Goal: Task Accomplishment & Management: Manage account settings

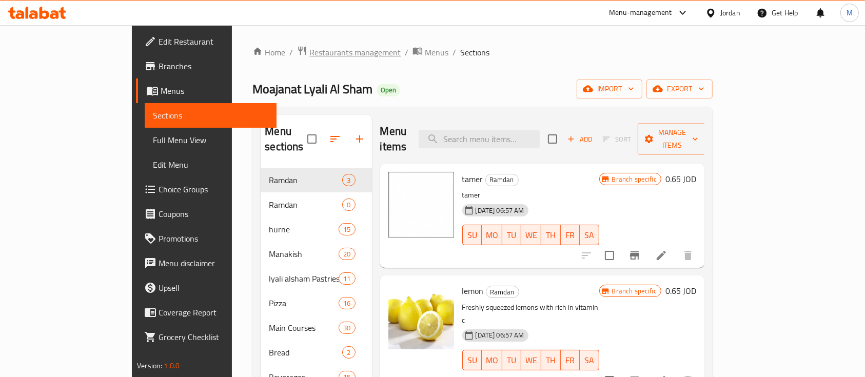
click at [309, 51] on span "Restaurants management" at bounding box center [354, 52] width 91 height 12
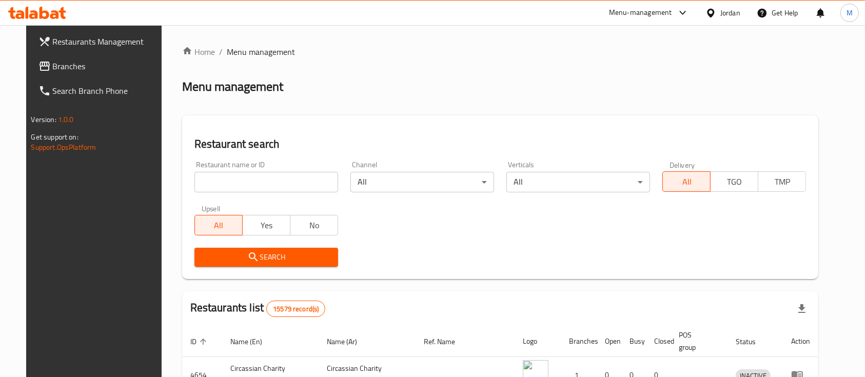
click at [74, 72] on span "Branches" at bounding box center [108, 66] width 110 height 12
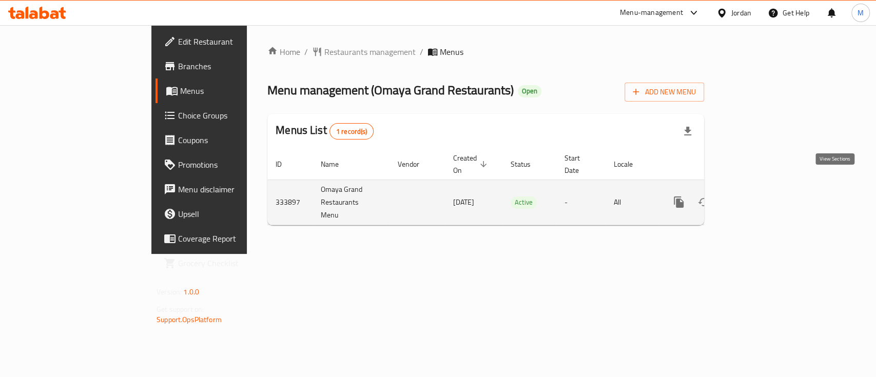
click at [759, 196] on icon "enhanced table" at bounding box center [753, 202] width 12 height 12
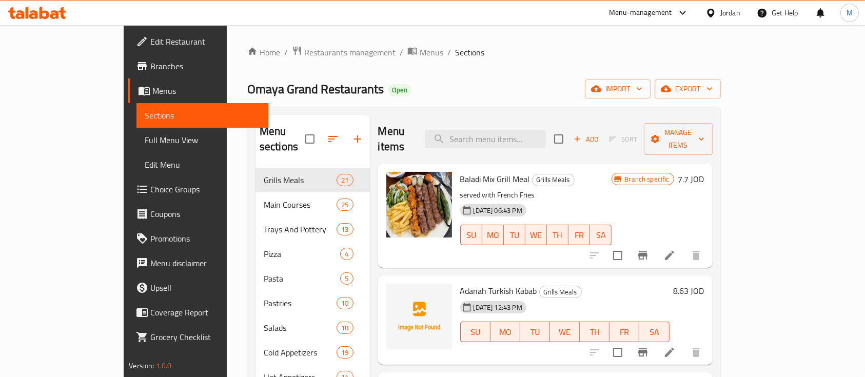
drag, startPoint x: 515, startPoint y: 145, endPoint x: 518, endPoint y: 133, distance: 12.7
click at [515, 145] on div "Menu items Add Sort Manage items" at bounding box center [545, 139] width 335 height 49
click at [519, 130] on input "search" at bounding box center [485, 139] width 121 height 18
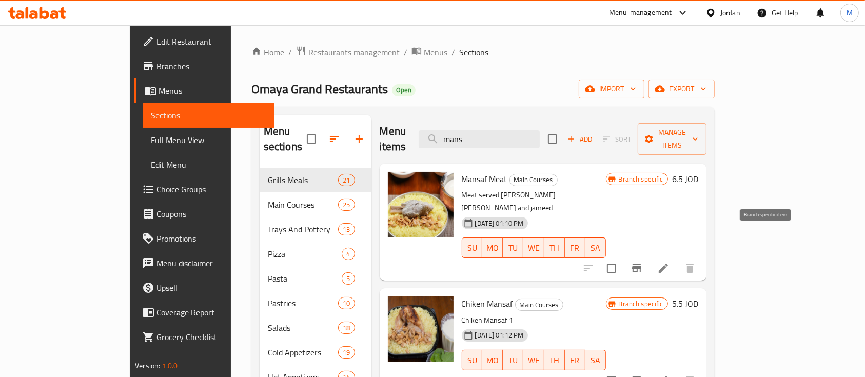
type input "mans"
click at [643, 262] on icon "Branch-specific-item" at bounding box center [637, 268] width 12 height 12
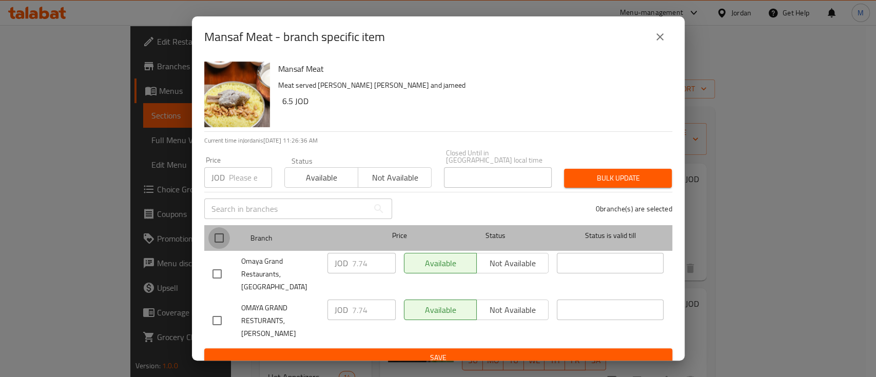
click at [218, 236] on input "checkbox" at bounding box center [219, 238] width 22 height 22
checkbox input "true"
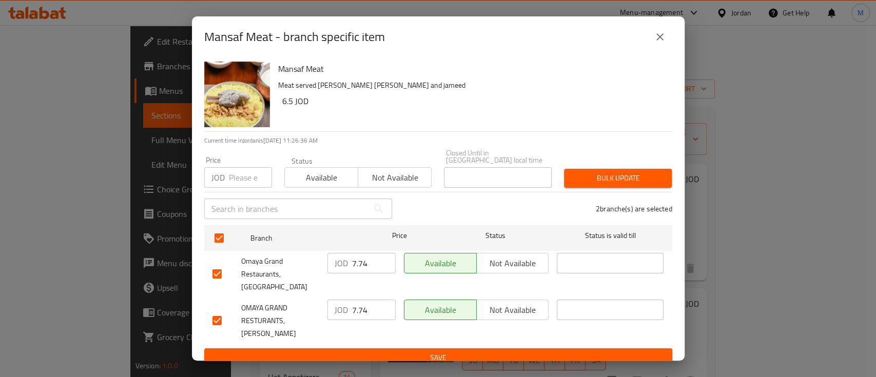
click at [236, 175] on input "number" at bounding box center [250, 177] width 43 height 21
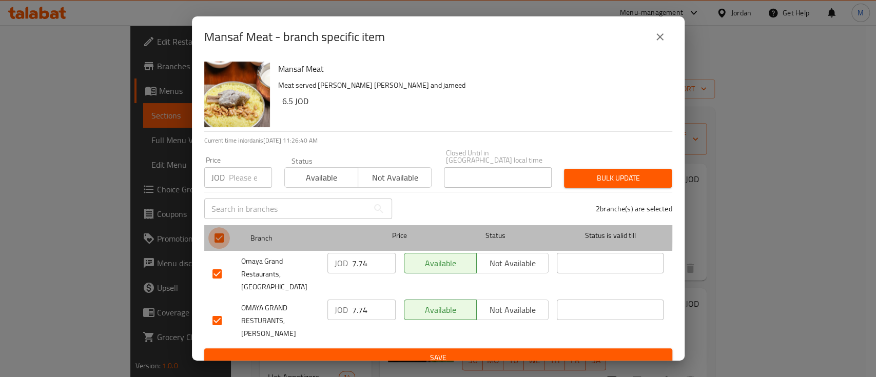
click at [221, 228] on input "checkbox" at bounding box center [219, 238] width 22 height 22
checkbox input "false"
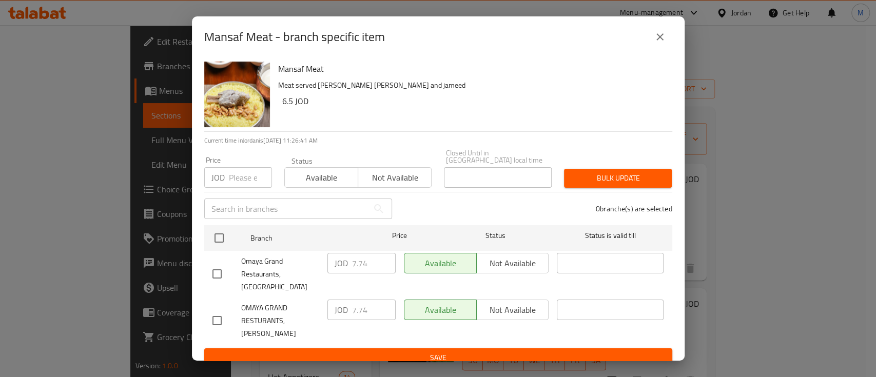
click at [218, 263] on input "checkbox" at bounding box center [217, 274] width 22 height 22
checkbox input "true"
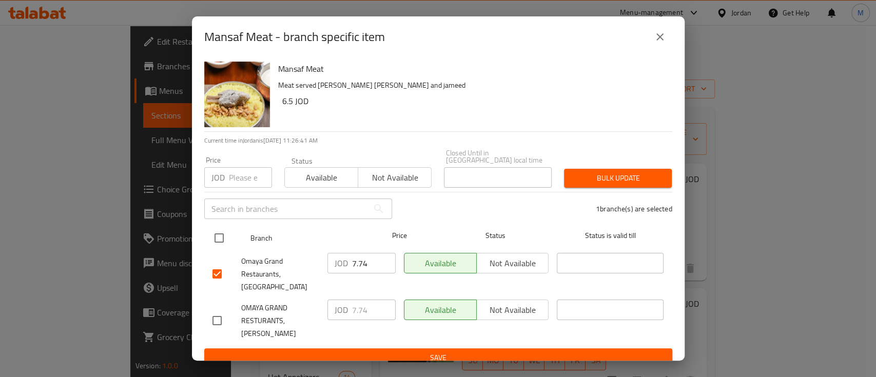
click at [219, 235] on input "checkbox" at bounding box center [219, 238] width 22 height 22
checkbox input "true"
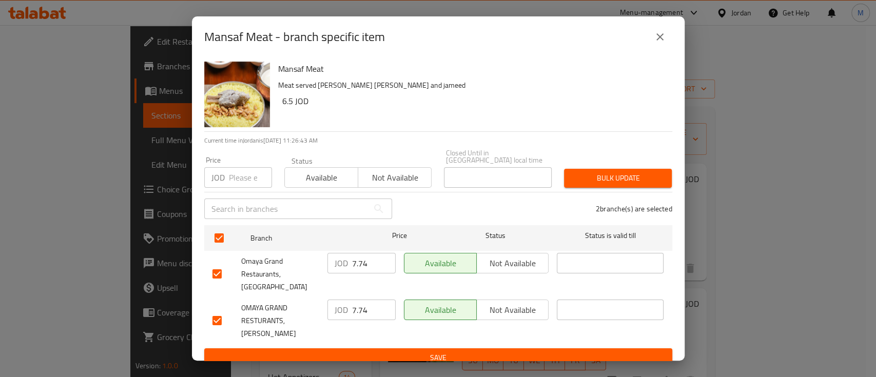
click at [217, 310] on input "checkbox" at bounding box center [217, 321] width 22 height 22
checkbox input "false"
drag, startPoint x: 377, startPoint y: 265, endPoint x: 344, endPoint y: 264, distance: 32.3
click at [344, 264] on div "JOD 7.74 ​" at bounding box center [361, 263] width 68 height 21
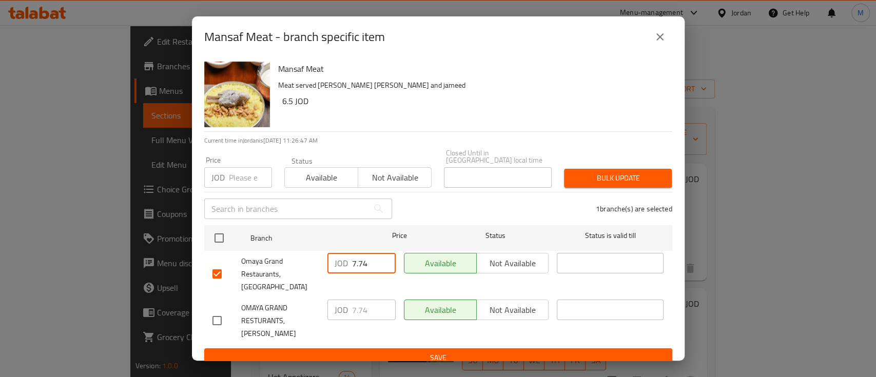
type input "7"
type input "6.5"
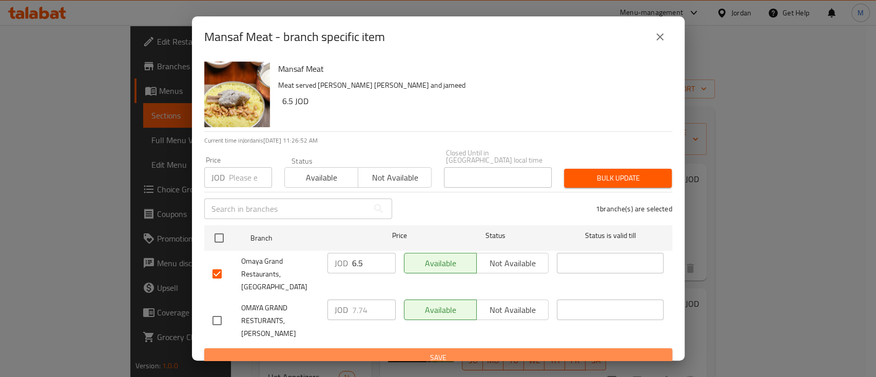
click at [439, 352] on span "Save" at bounding box center [438, 358] width 452 height 13
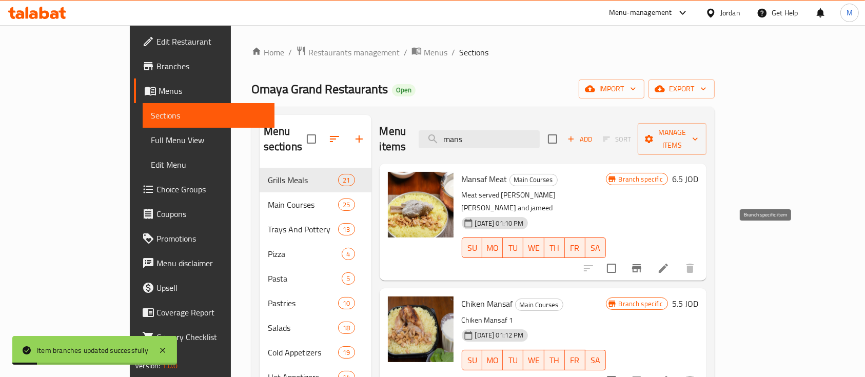
click at [642, 264] on icon "Branch-specific-item" at bounding box center [636, 268] width 9 height 8
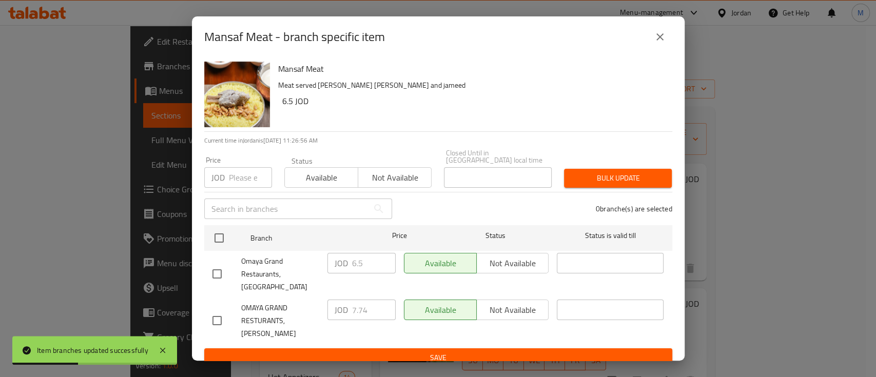
click at [663, 37] on icon "close" at bounding box center [660, 37] width 12 height 12
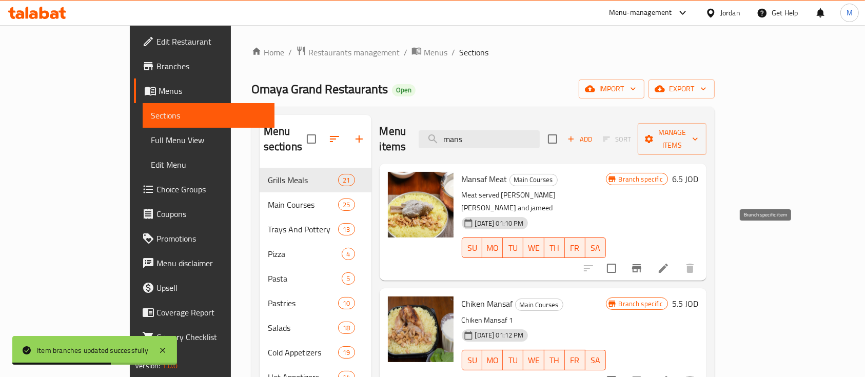
click at [643, 262] on icon "Branch-specific-item" at bounding box center [637, 268] width 12 height 12
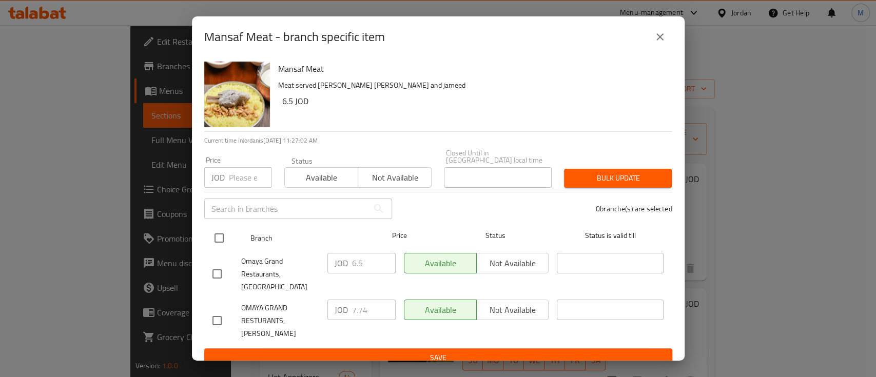
click at [220, 235] on input "checkbox" at bounding box center [219, 238] width 22 height 22
checkbox input "true"
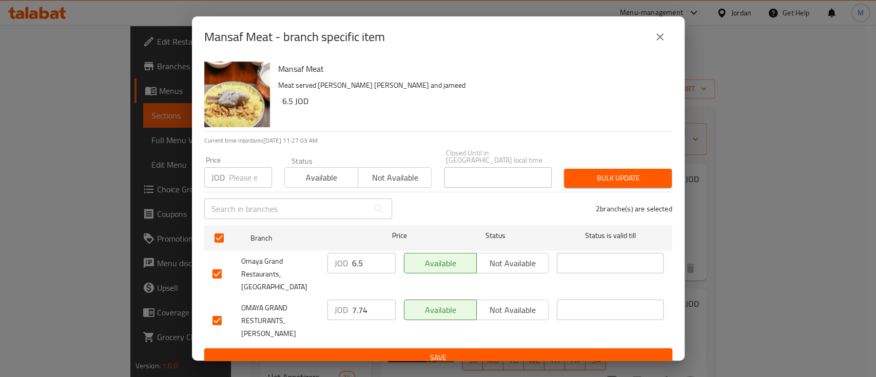
click at [234, 172] on input "number" at bounding box center [250, 177] width 43 height 21
type input "6.5"
click at [222, 310] on input "checkbox" at bounding box center [217, 321] width 22 height 22
checkbox input "false"
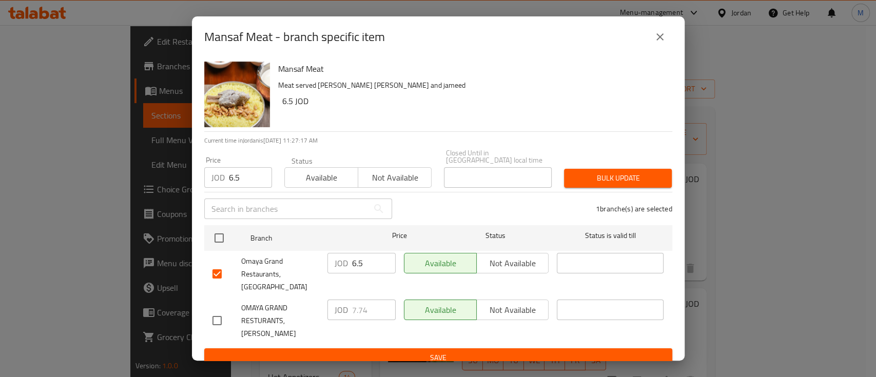
click at [215, 310] on input "checkbox" at bounding box center [217, 321] width 22 height 22
checkbox input "true"
click at [602, 175] on span "Bulk update" at bounding box center [617, 178] width 91 height 13
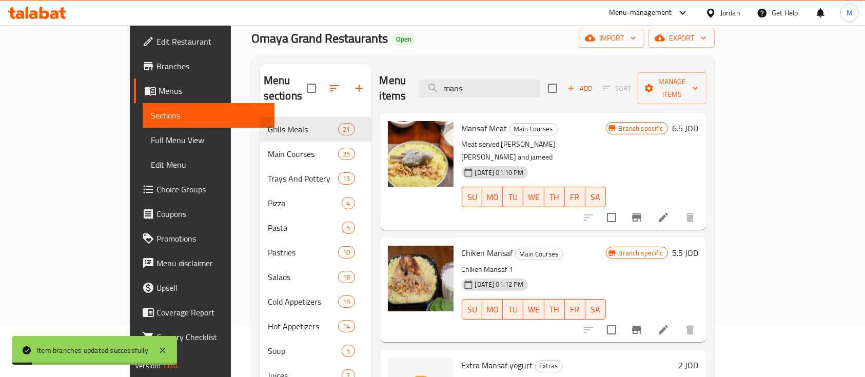
scroll to position [68, 0]
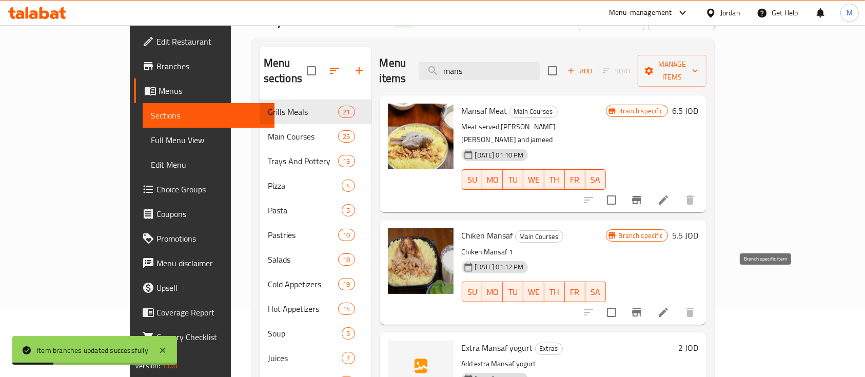
click at [649, 300] on button "Branch-specific-item" at bounding box center [637, 312] width 25 height 25
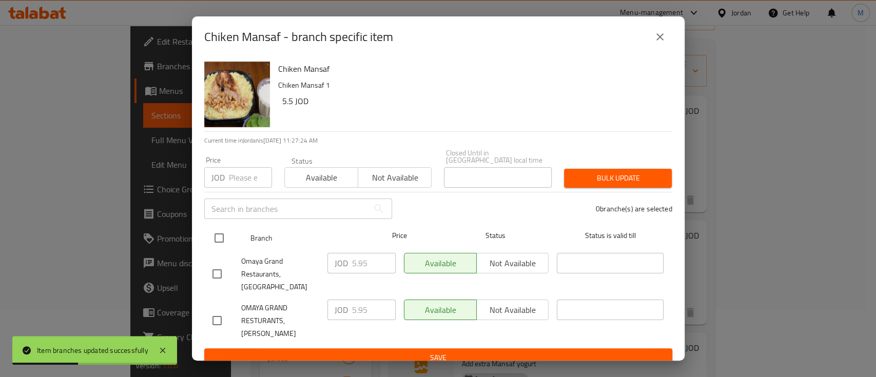
click at [224, 235] on input "checkbox" at bounding box center [219, 238] width 22 height 22
checkbox input "true"
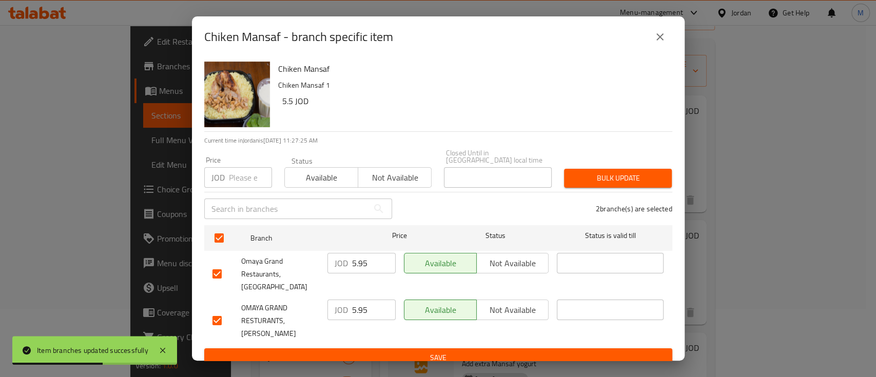
click at [250, 178] on input "number" at bounding box center [250, 177] width 43 height 21
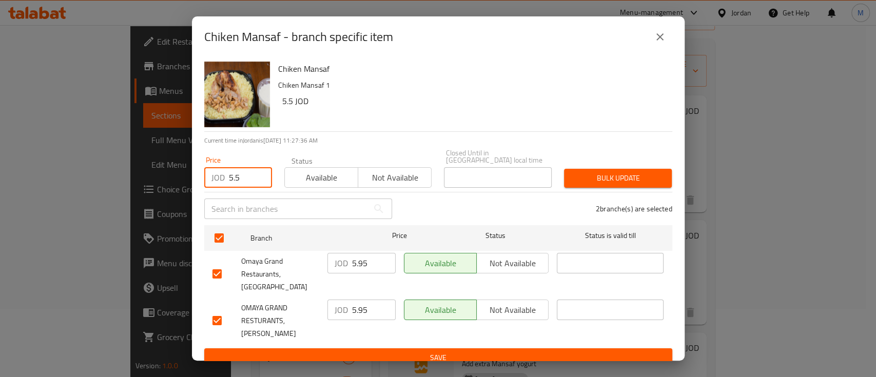
type input "5.5"
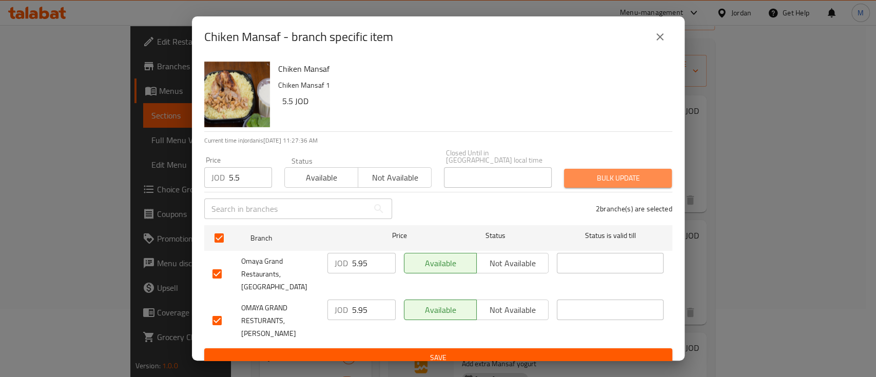
click at [595, 176] on span "Bulk update" at bounding box center [617, 178] width 91 height 13
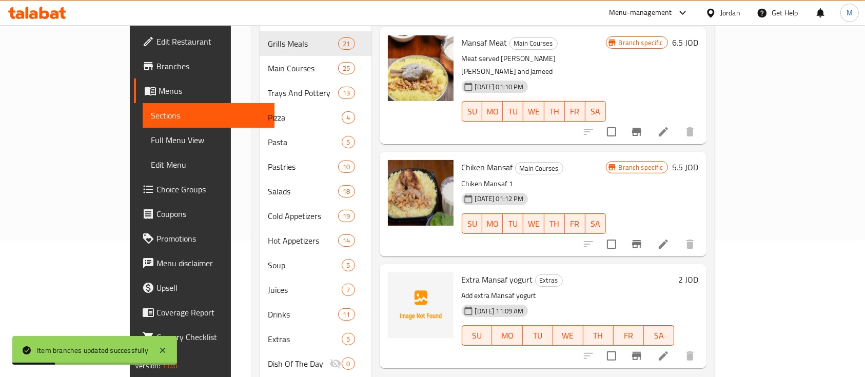
scroll to position [0, 0]
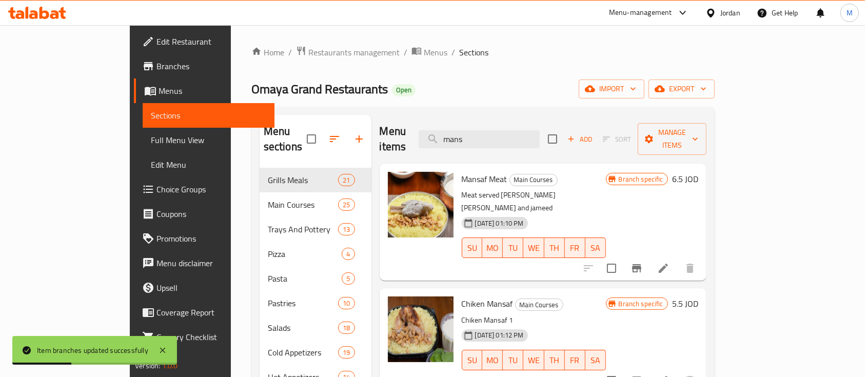
drag, startPoint x: 542, startPoint y: 130, endPoint x: 437, endPoint y: 134, distance: 105.3
click at [437, 134] on div "Menu items mans Add Sort Manage items" at bounding box center [543, 139] width 327 height 49
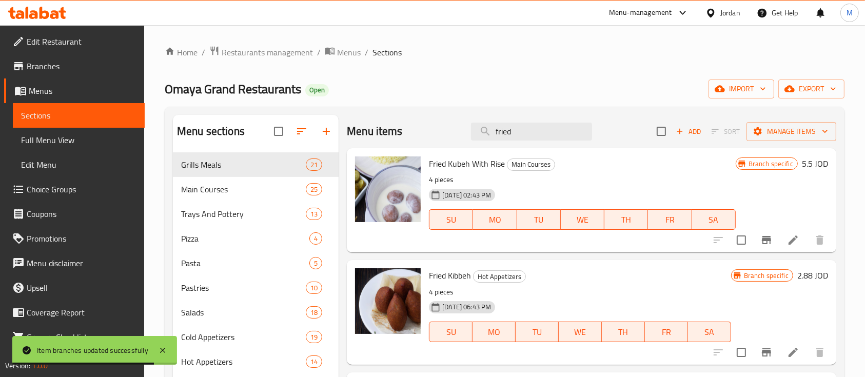
scroll to position [68, 0]
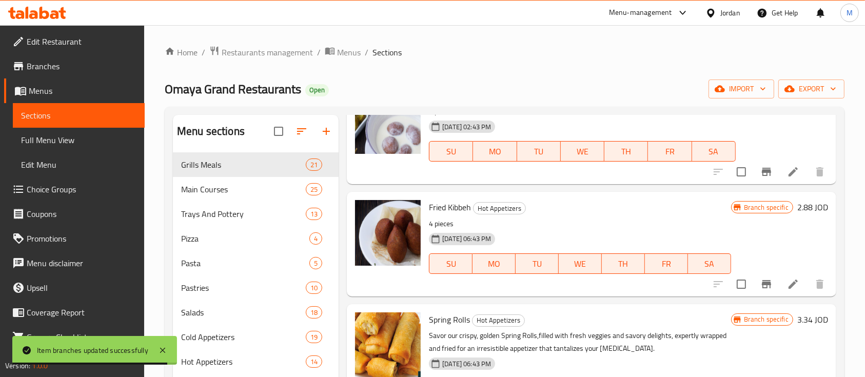
type input "fried"
click at [761, 286] on icon "Branch-specific-item" at bounding box center [767, 284] width 12 height 12
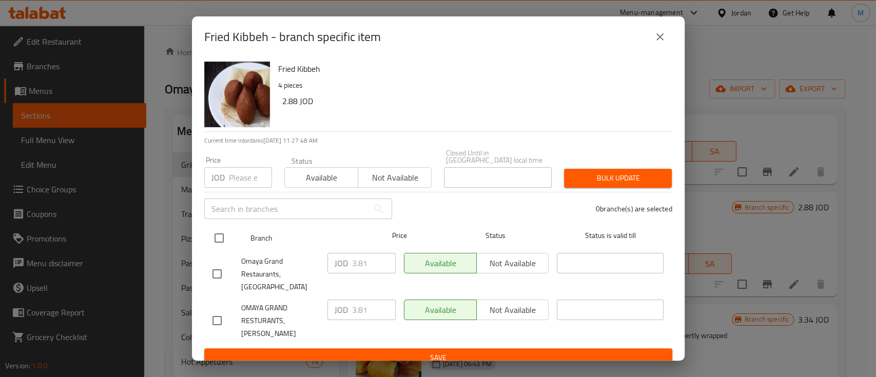
click at [215, 233] on input "checkbox" at bounding box center [219, 238] width 22 height 22
checkbox input "true"
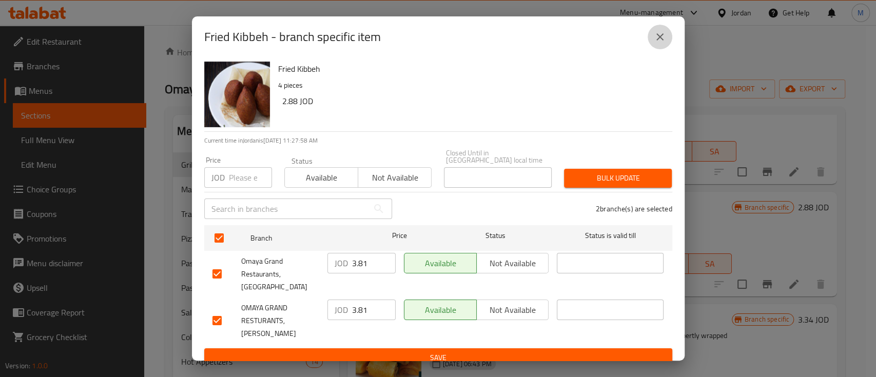
click at [664, 36] on icon "close" at bounding box center [660, 37] width 12 height 12
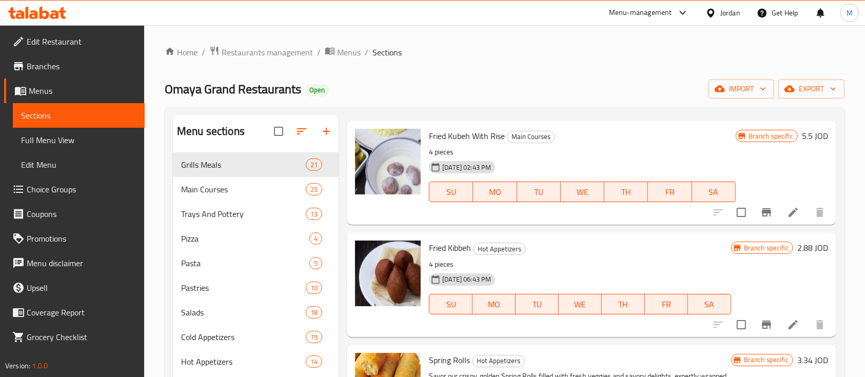
scroll to position [0, 0]
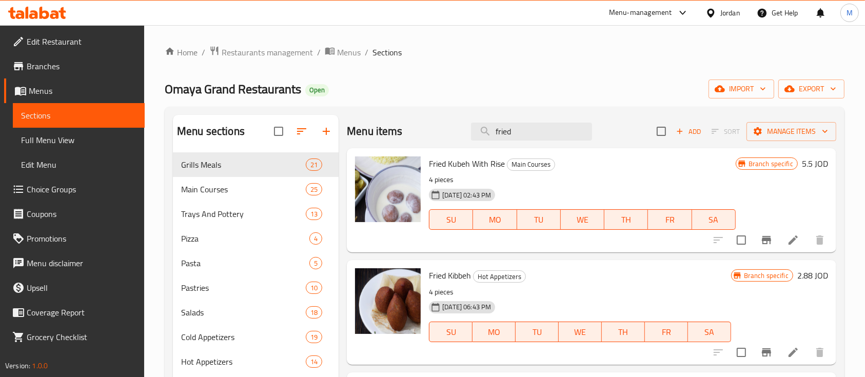
click at [762, 240] on icon "Branch-specific-item" at bounding box center [766, 240] width 9 height 8
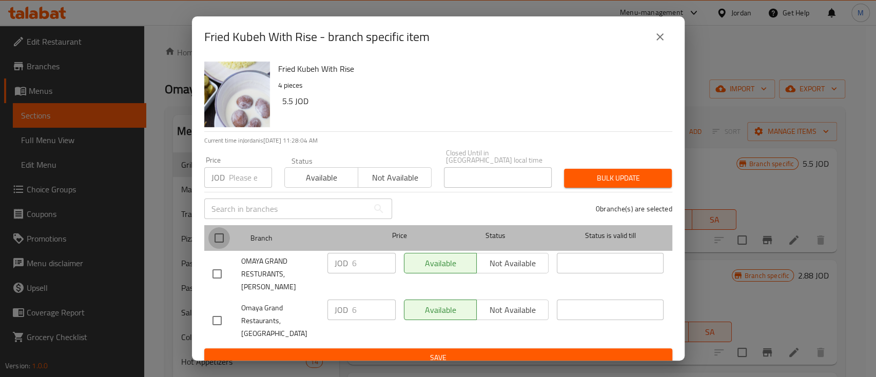
click at [226, 236] on input "checkbox" at bounding box center [219, 238] width 22 height 22
checkbox input "true"
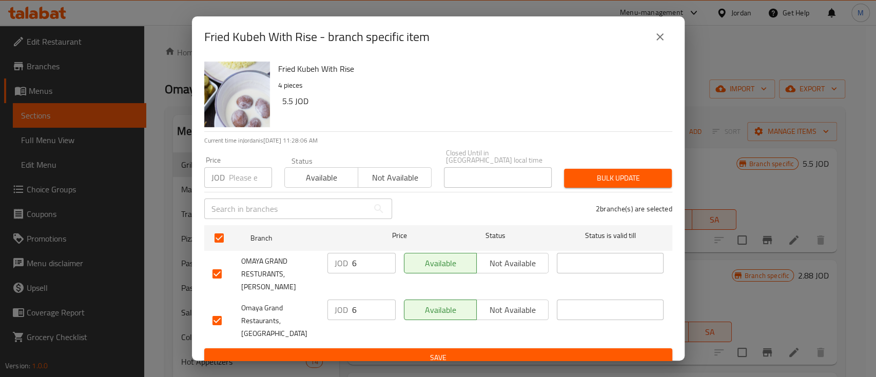
click at [666, 38] on button "close" at bounding box center [660, 37] width 25 height 25
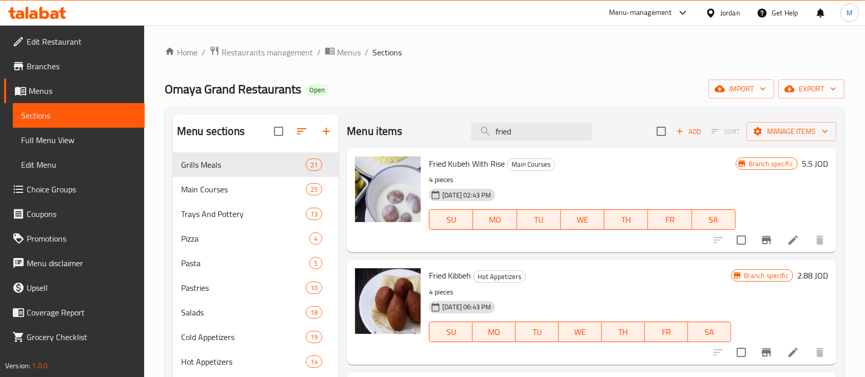
drag, startPoint x: 520, startPoint y: 127, endPoint x: 457, endPoint y: 130, distance: 62.7
click at [457, 130] on div "Menu items fried Add Sort Manage items" at bounding box center [592, 131] width 490 height 33
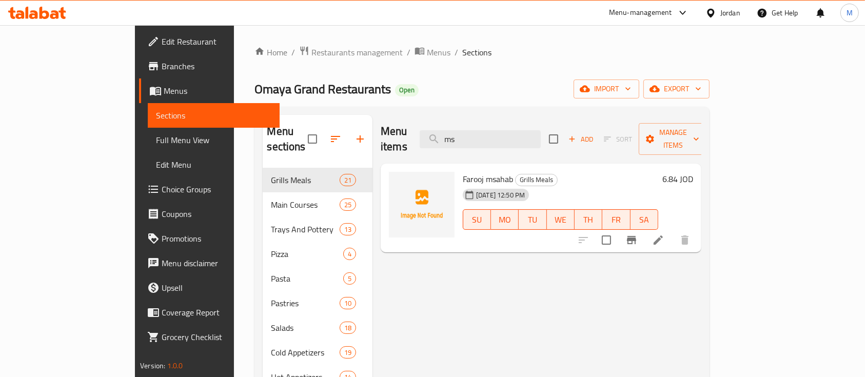
type input "m"
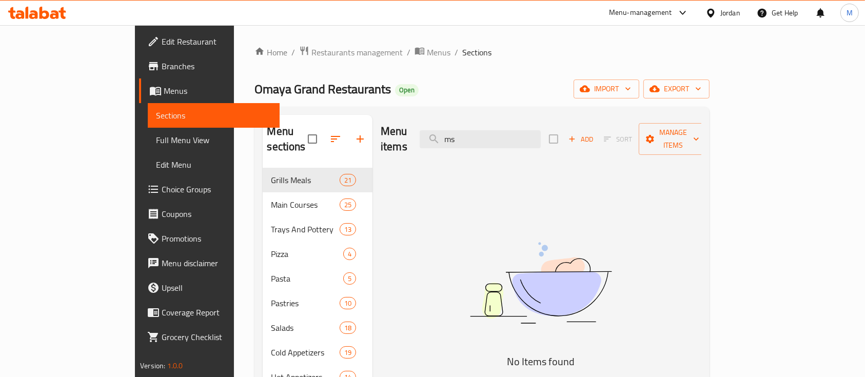
type input "m"
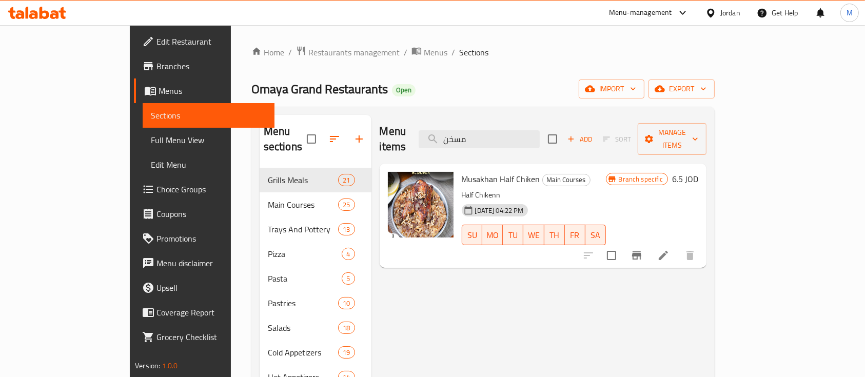
type input "مسخن"
click at [642, 251] on icon "Branch-specific-item" at bounding box center [636, 255] width 9 height 8
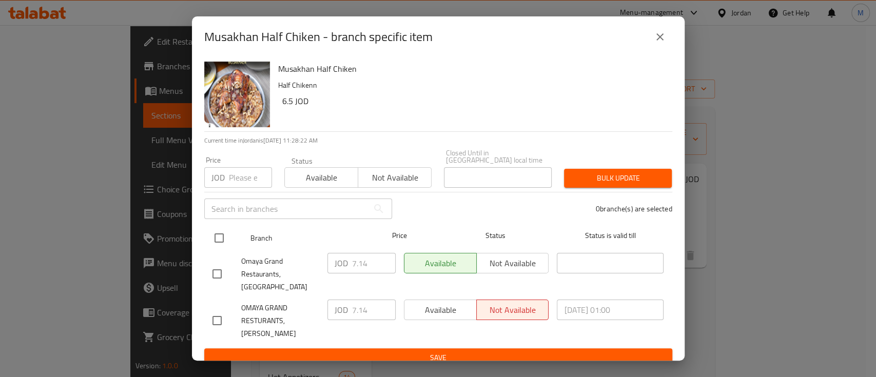
click at [224, 236] on input "checkbox" at bounding box center [219, 238] width 22 height 22
checkbox input "true"
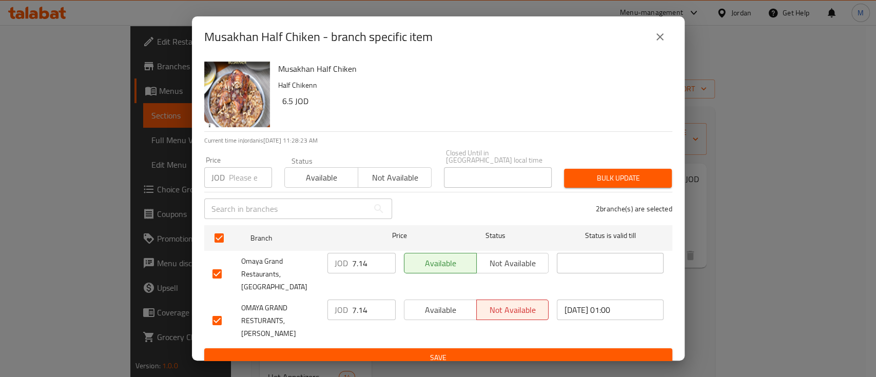
click at [245, 181] on input "number" at bounding box center [250, 177] width 43 height 21
type input "6.5"
click at [612, 177] on span "Bulk update" at bounding box center [617, 178] width 91 height 13
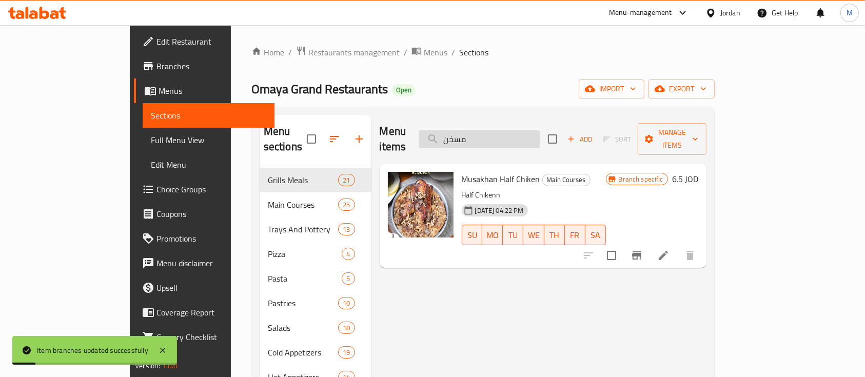
drag, startPoint x: 552, startPoint y: 132, endPoint x: 491, endPoint y: 135, distance: 61.7
click at [491, 135] on input "مسخن" at bounding box center [479, 139] width 121 height 18
type input "a"
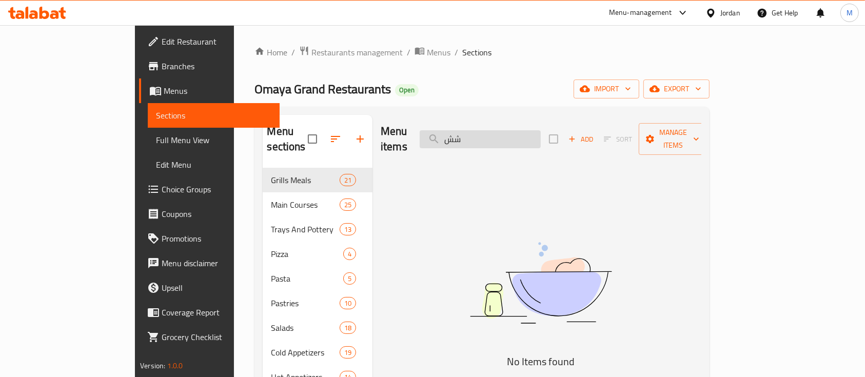
type input "ش"
type input "s"
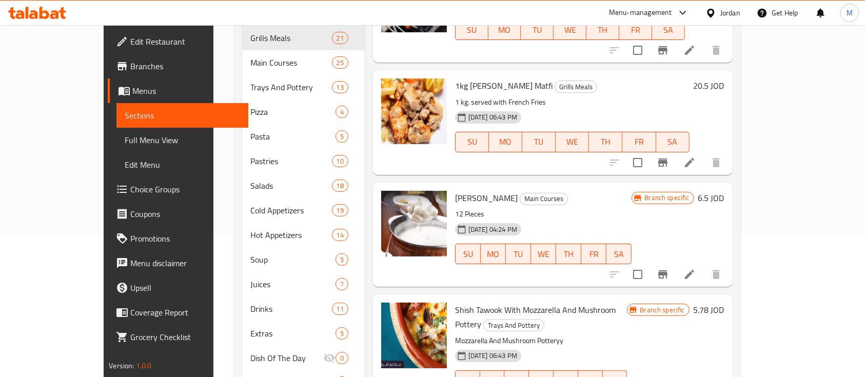
scroll to position [177, 0]
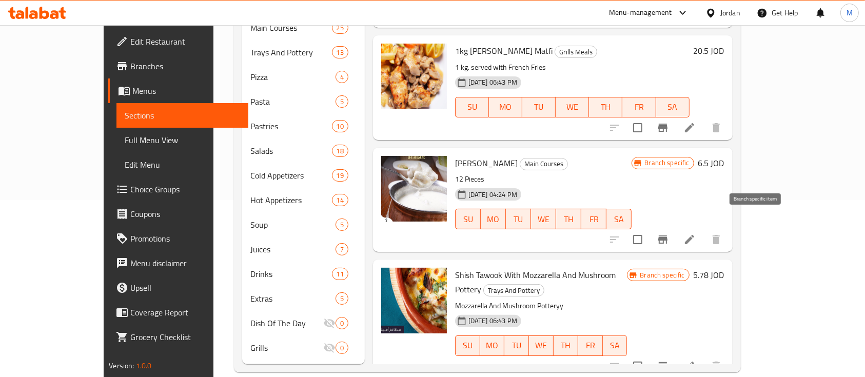
type input "shish"
click at [669, 234] on icon "Branch-specific-item" at bounding box center [663, 240] width 12 height 12
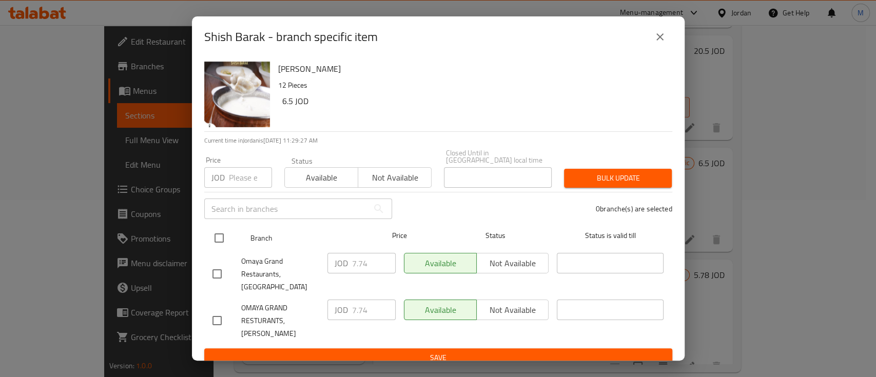
click at [215, 236] on input "checkbox" at bounding box center [219, 238] width 22 height 22
checkbox input "true"
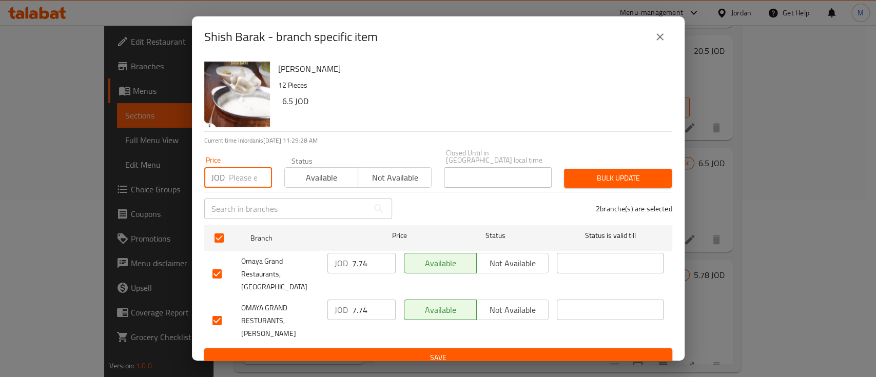
click at [229, 178] on input "number" at bounding box center [250, 177] width 43 height 21
type input "6"
click at [599, 172] on span "Bulk update" at bounding box center [617, 178] width 91 height 13
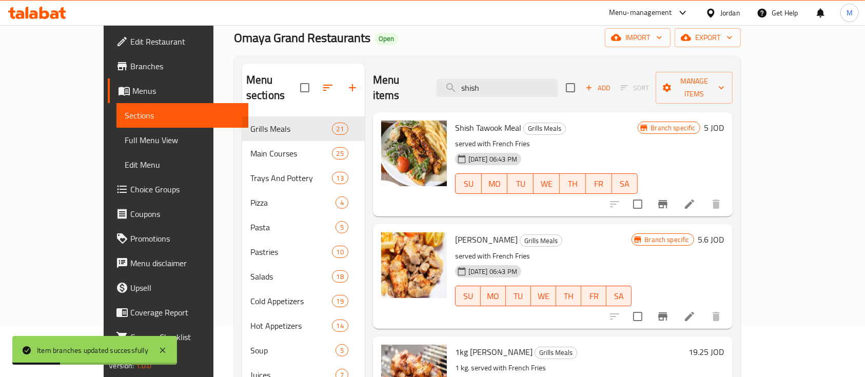
scroll to position [0, 0]
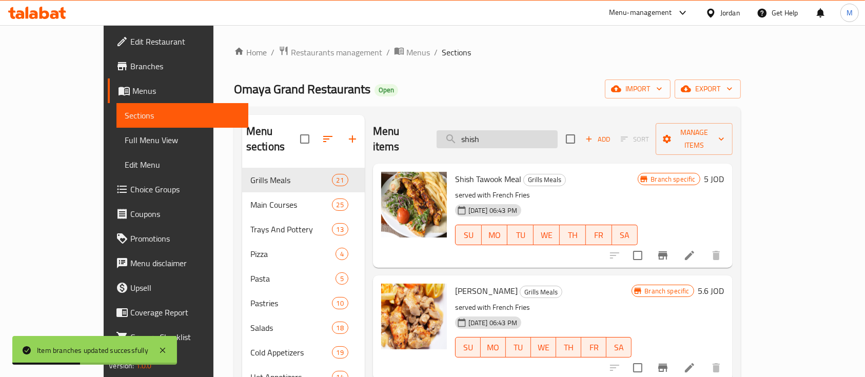
click at [531, 130] on input "shish" at bounding box center [497, 139] width 121 height 18
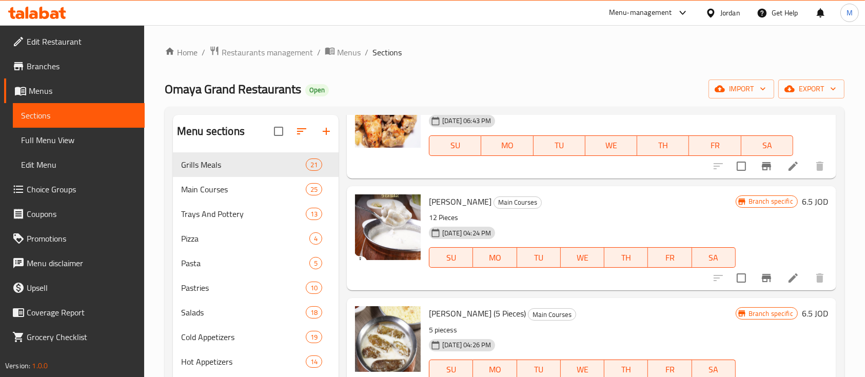
scroll to position [479, 0]
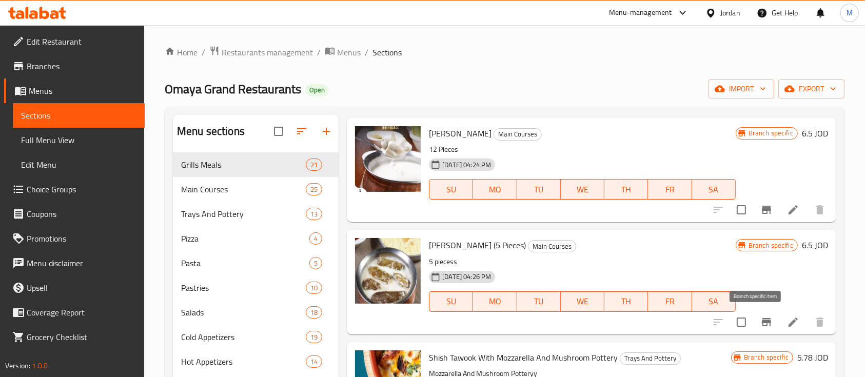
type input "shi"
click at [761, 323] on icon "Branch-specific-item" at bounding box center [767, 322] width 12 height 12
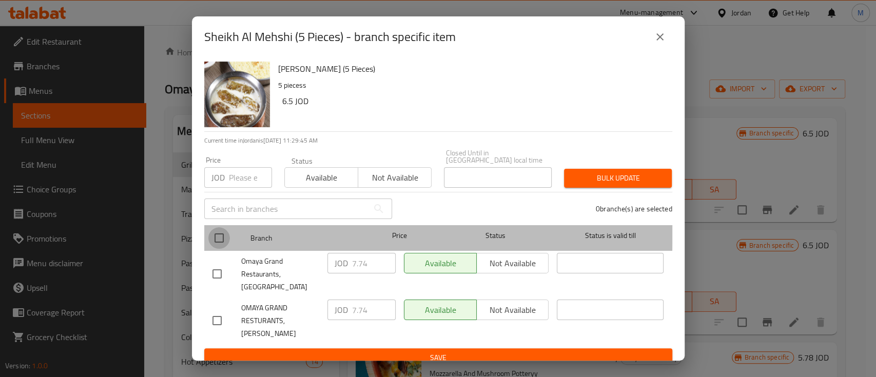
click at [218, 228] on input "checkbox" at bounding box center [219, 238] width 22 height 22
checkbox input "true"
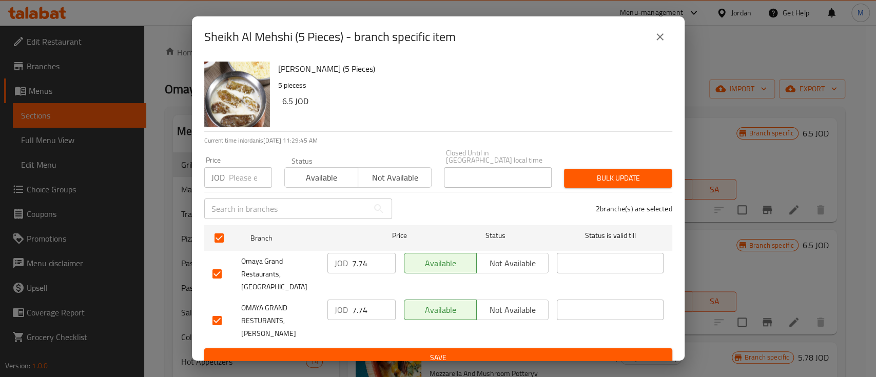
click at [238, 179] on input "number" at bounding box center [250, 177] width 43 height 21
type input "6"
click at [614, 172] on span "Bulk update" at bounding box center [617, 178] width 91 height 13
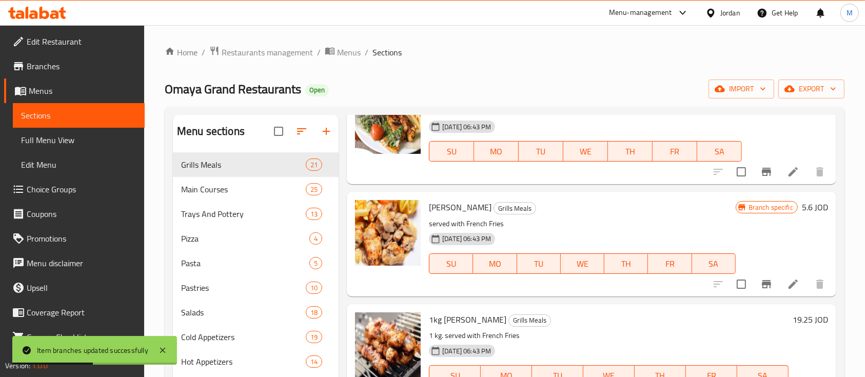
scroll to position [0, 0]
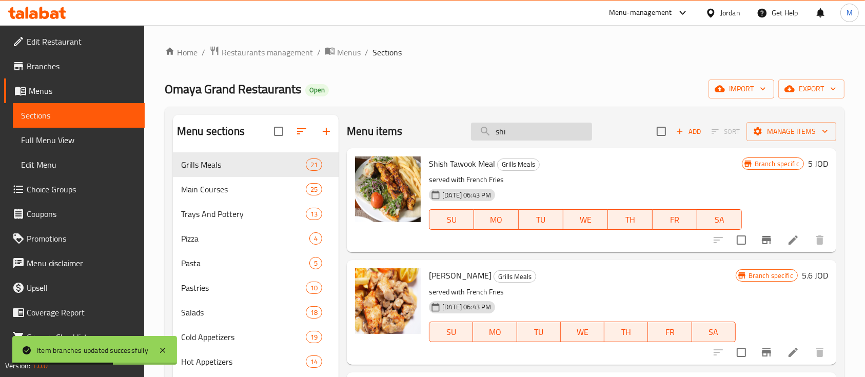
drag, startPoint x: 516, startPoint y: 133, endPoint x: 471, endPoint y: 135, distance: 45.2
click at [471, 135] on input "shi" at bounding box center [531, 132] width 121 height 18
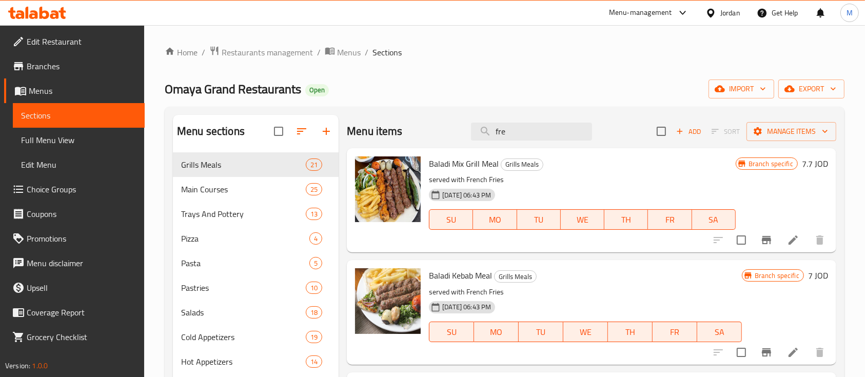
drag, startPoint x: 540, startPoint y: 122, endPoint x: 399, endPoint y: 138, distance: 142.0
click at [399, 138] on div "Menu items fre Add Sort Manage items" at bounding box center [592, 131] width 490 height 33
drag, startPoint x: 472, startPoint y: 141, endPoint x: 461, endPoint y: 144, distance: 11.7
click at [460, 144] on div "Menu items fre Add Sort Manage items" at bounding box center [592, 131] width 490 height 33
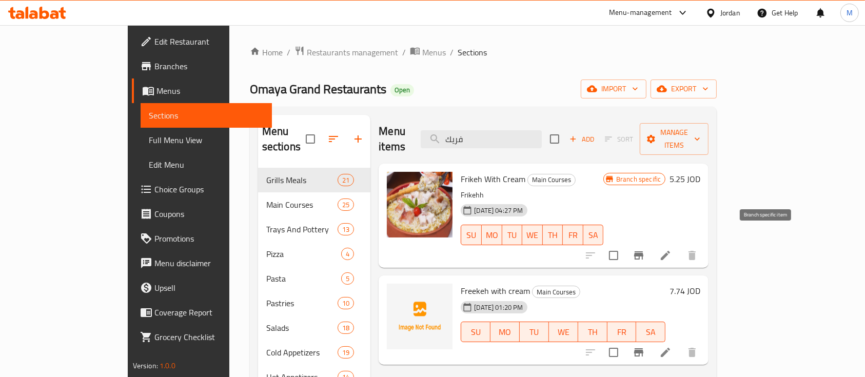
type input "فريك"
click at [651, 243] on button "Branch-specific-item" at bounding box center [639, 255] width 25 height 25
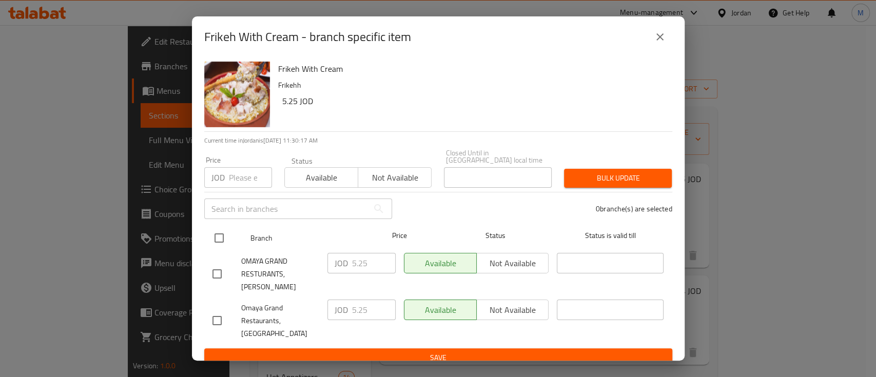
click at [222, 232] on input "checkbox" at bounding box center [219, 238] width 22 height 22
checkbox input "true"
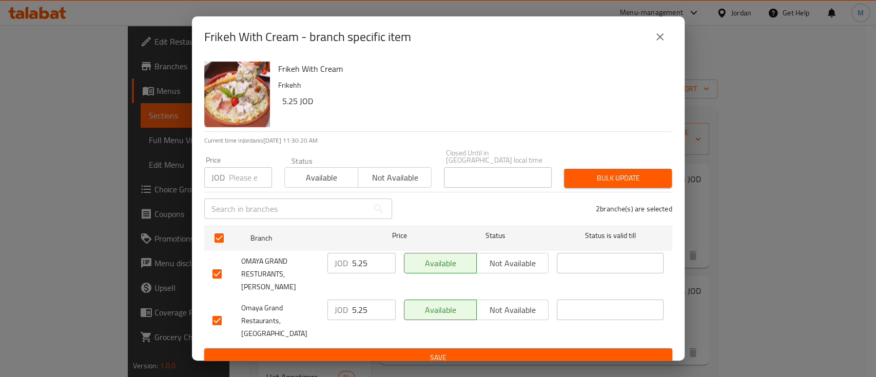
click at [249, 175] on input "number" at bounding box center [250, 177] width 43 height 21
type input "6"
click at [653, 44] on button "close" at bounding box center [660, 37] width 25 height 25
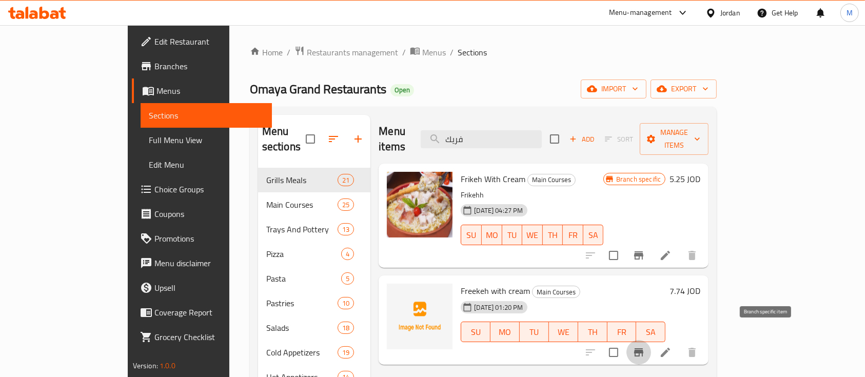
click at [644, 348] on icon "Branch-specific-item" at bounding box center [638, 352] width 9 height 8
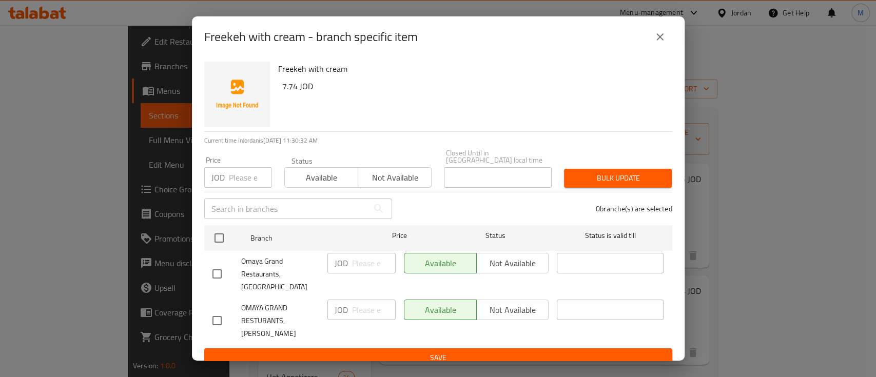
click at [663, 43] on icon "close" at bounding box center [660, 37] width 12 height 12
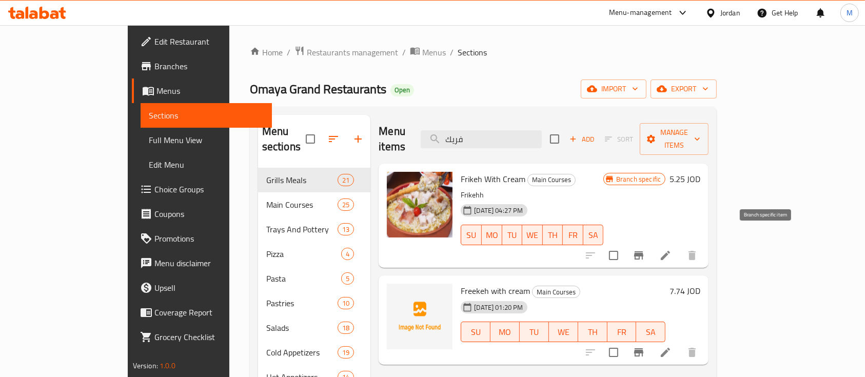
click at [651, 247] on button "Branch-specific-item" at bounding box center [639, 255] width 25 height 25
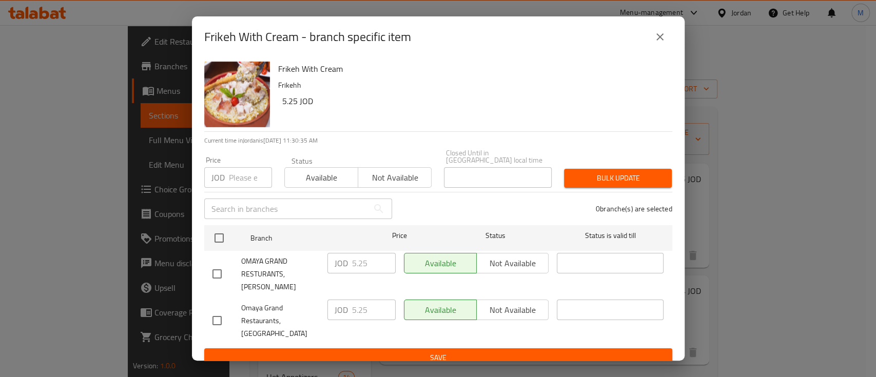
click at [661, 37] on icon "close" at bounding box center [660, 37] width 12 height 12
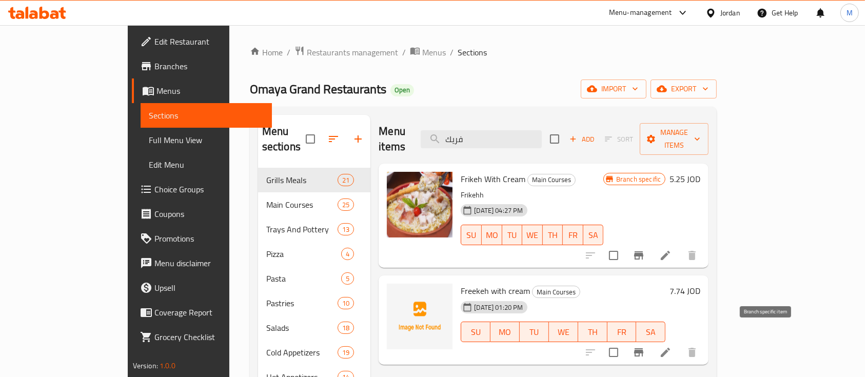
click at [645, 346] on icon "Branch-specific-item" at bounding box center [639, 352] width 12 height 12
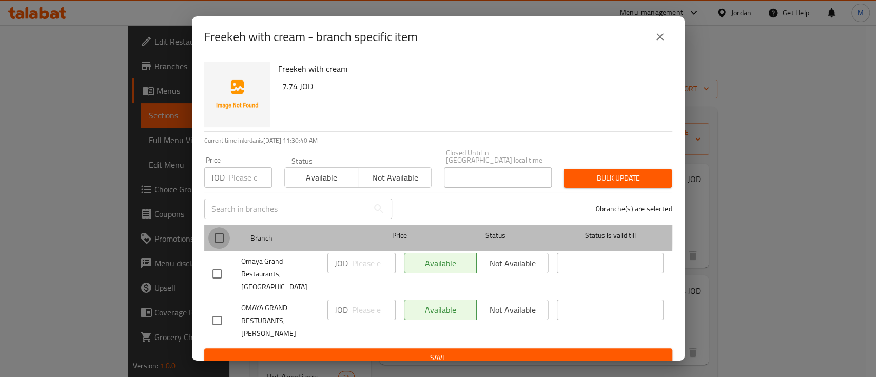
click at [221, 230] on input "checkbox" at bounding box center [219, 238] width 22 height 22
checkbox input "true"
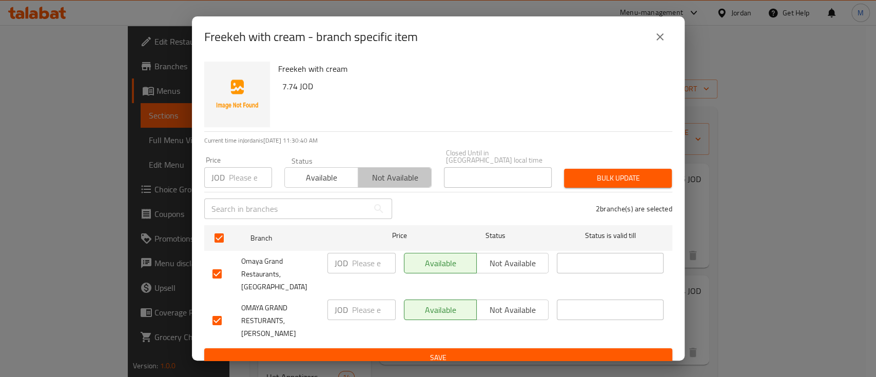
click at [373, 170] on span "Not available" at bounding box center [394, 177] width 65 height 15
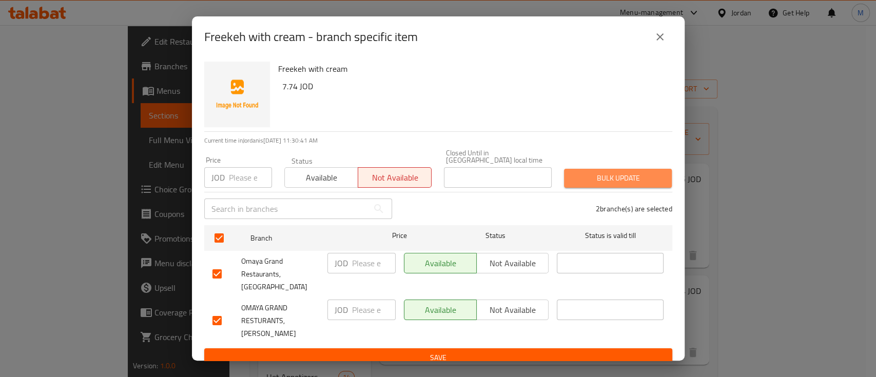
click at [626, 172] on span "Bulk update" at bounding box center [617, 178] width 91 height 13
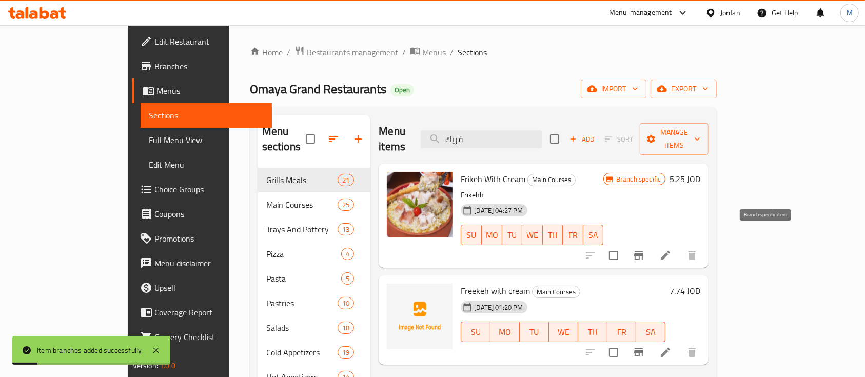
click at [644, 251] on icon "Branch-specific-item" at bounding box center [638, 255] width 9 height 8
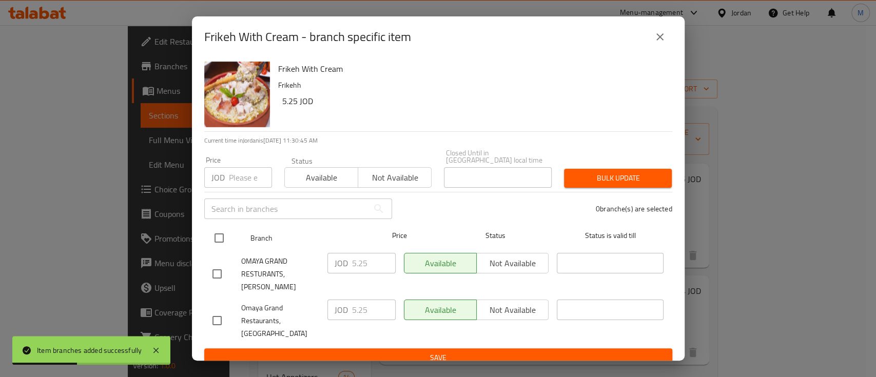
click at [223, 239] on input "checkbox" at bounding box center [219, 238] width 22 height 22
checkbox input "true"
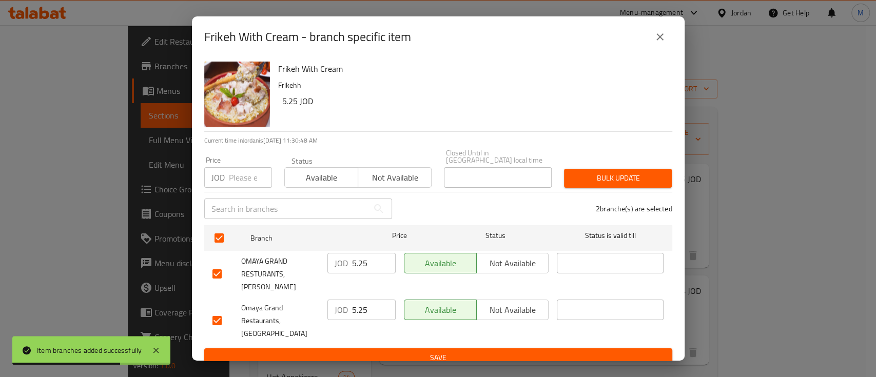
click at [237, 178] on input "number" at bounding box center [250, 177] width 43 height 21
type input "6"
click at [599, 179] on span "Bulk update" at bounding box center [617, 178] width 91 height 13
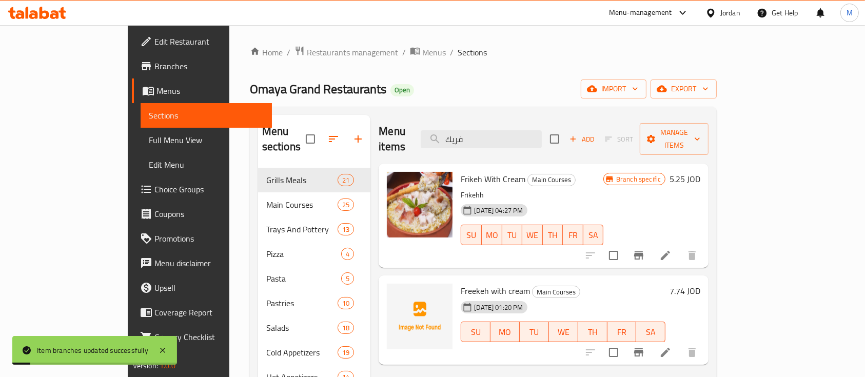
click at [399, 127] on div "Menu items فريك Add Sort Manage items" at bounding box center [544, 139] width 330 height 49
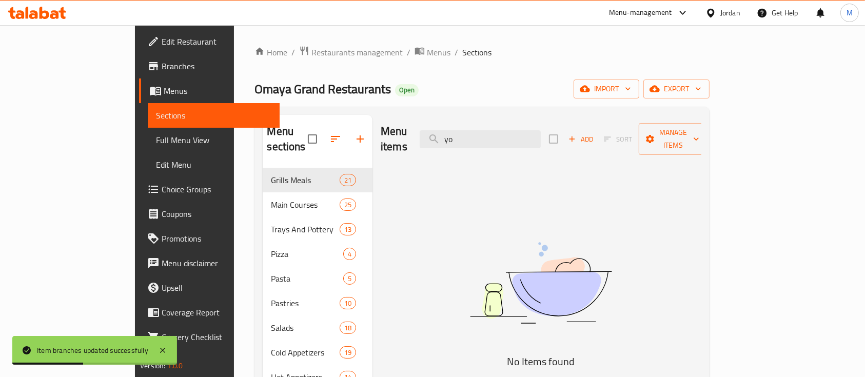
type input "y"
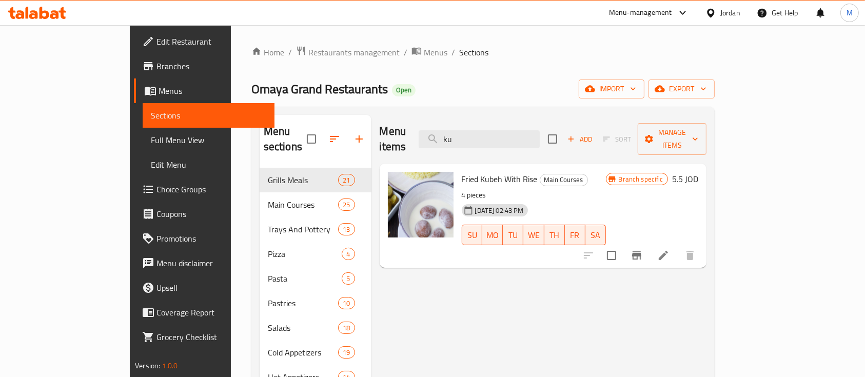
type input "k"
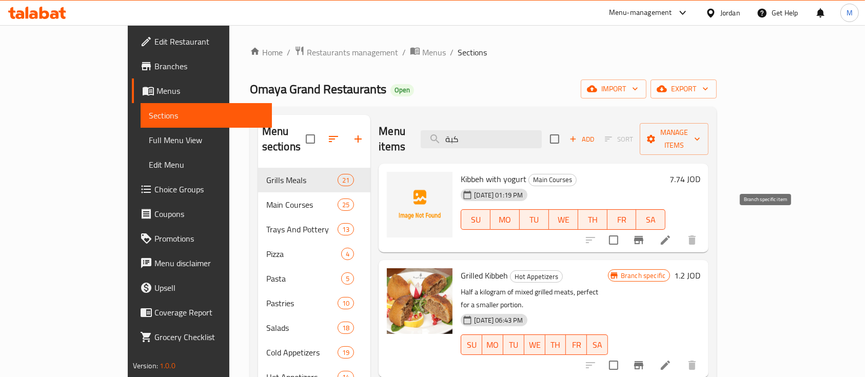
type input "كبة"
click at [644, 236] on icon "Branch-specific-item" at bounding box center [638, 240] width 9 height 8
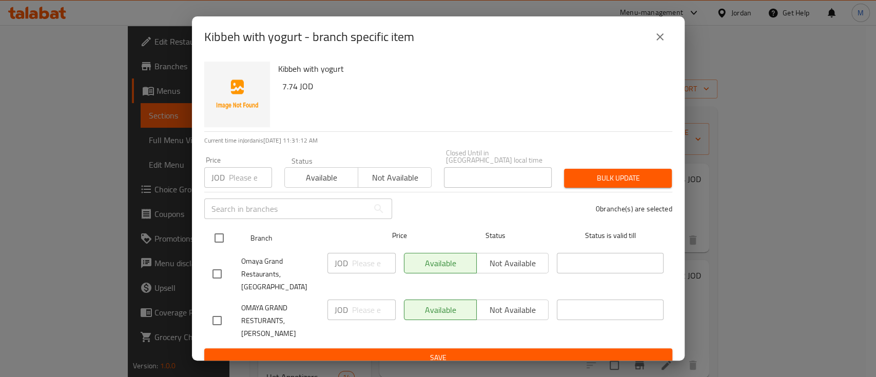
click at [223, 233] on input "checkbox" at bounding box center [219, 238] width 22 height 22
checkbox input "true"
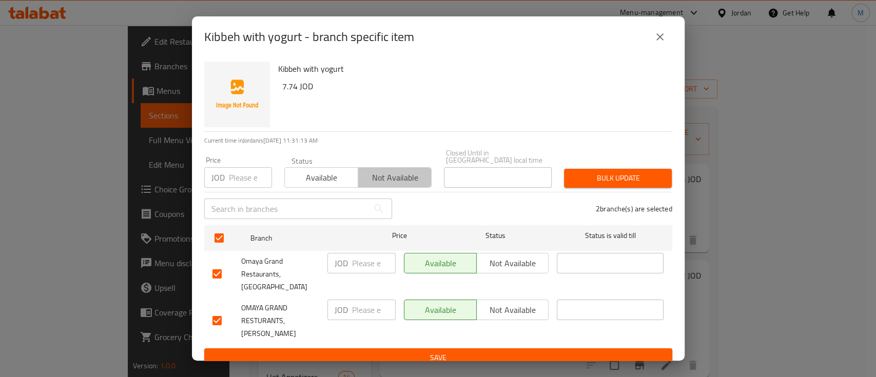
click at [388, 173] on span "Not available" at bounding box center [394, 177] width 65 height 15
click at [599, 179] on span "Bulk update" at bounding box center [617, 178] width 91 height 13
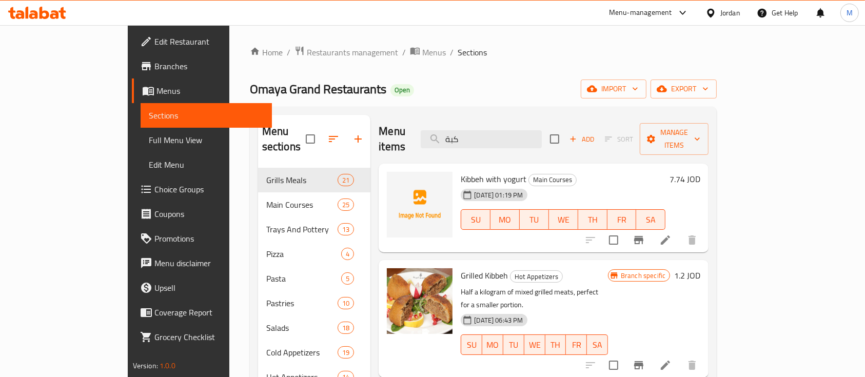
click at [468, 135] on div "Menu items كبة Add Sort Manage items" at bounding box center [544, 139] width 330 height 49
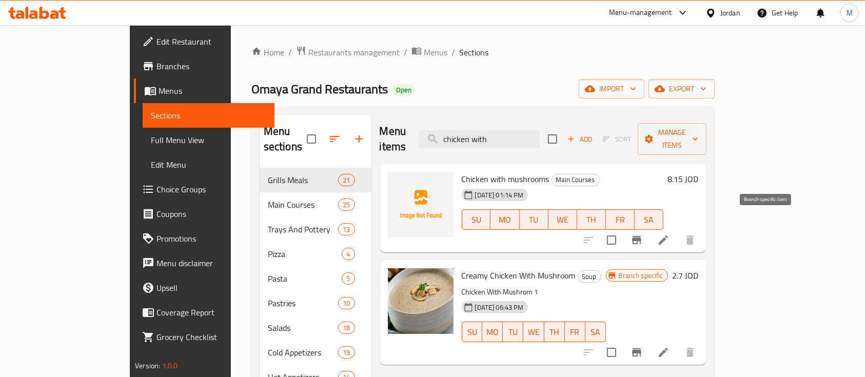
type input "chicken with"
click at [642, 236] on icon "Branch-specific-item" at bounding box center [636, 240] width 9 height 8
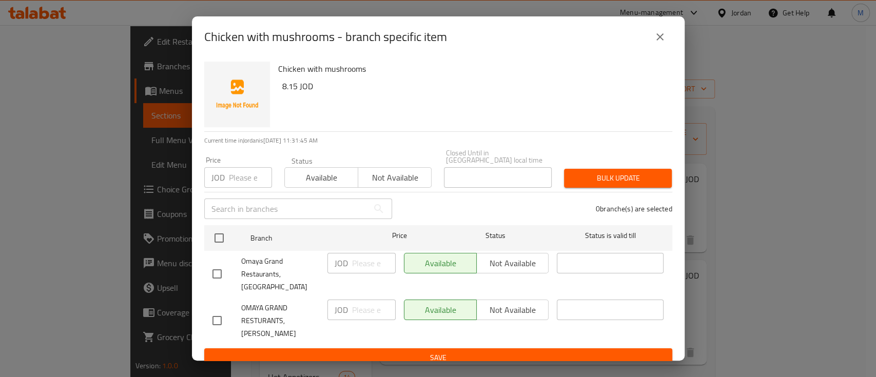
click at [665, 41] on icon "close" at bounding box center [660, 37] width 12 height 12
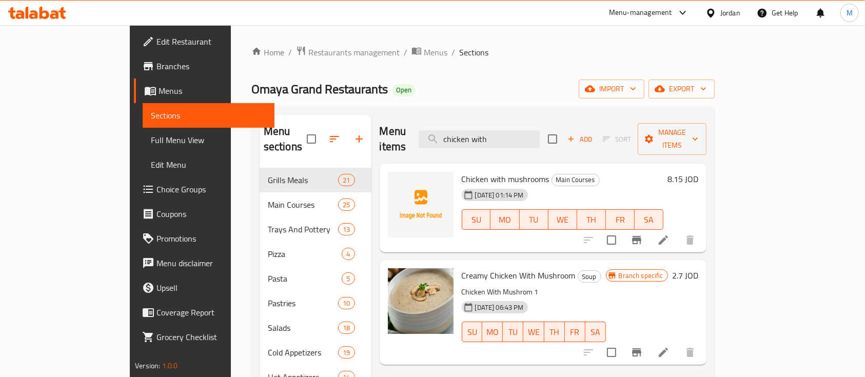
click at [642, 348] on icon "Branch-specific-item" at bounding box center [636, 352] width 9 height 8
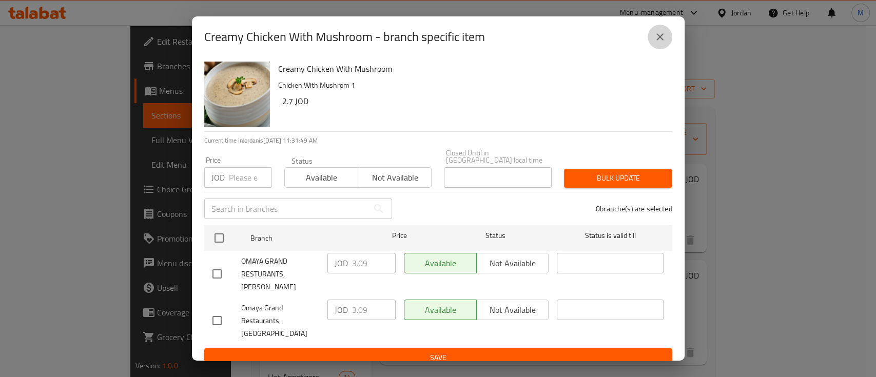
click at [659, 43] on icon "close" at bounding box center [660, 37] width 12 height 12
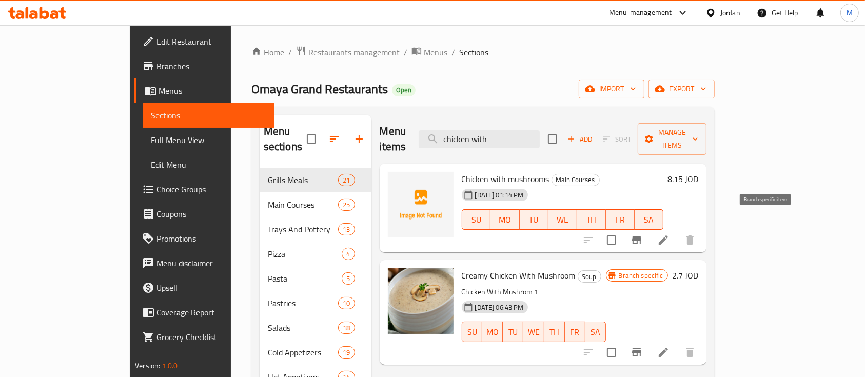
click at [642, 236] on icon "Branch-specific-item" at bounding box center [636, 240] width 9 height 8
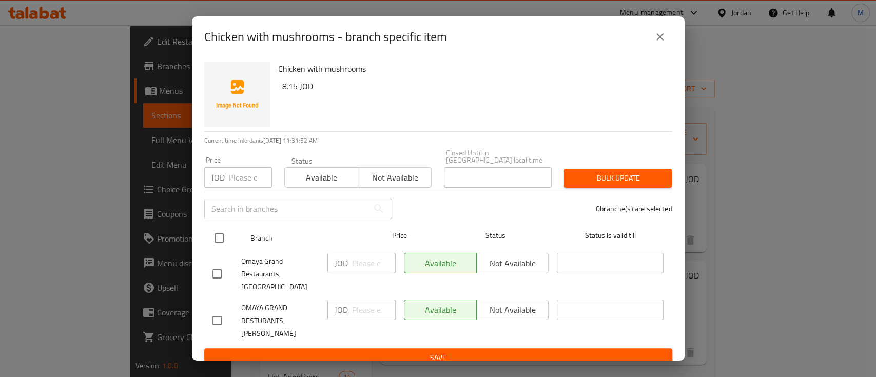
click at [222, 233] on input "checkbox" at bounding box center [219, 238] width 22 height 22
checkbox input "true"
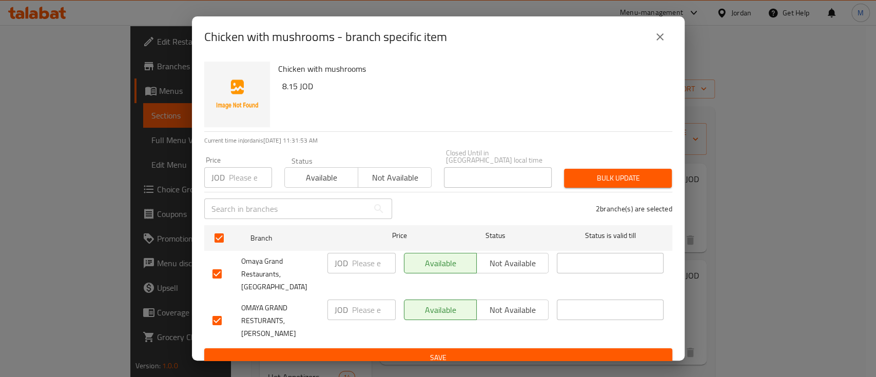
click at [658, 36] on icon "close" at bounding box center [660, 37] width 12 height 12
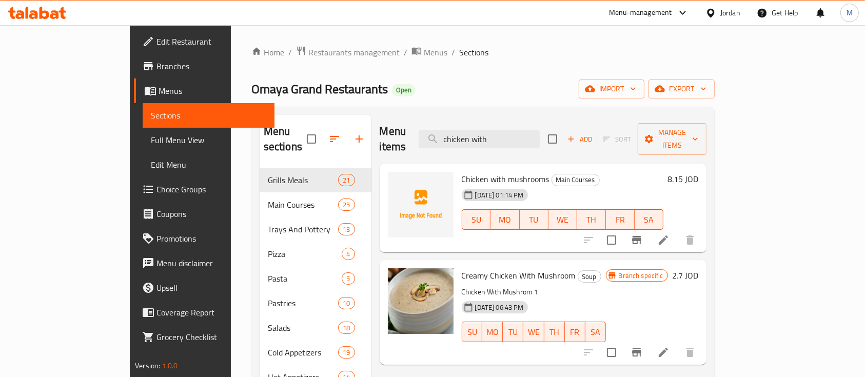
click at [699, 172] on h6 "8.15 JOD" at bounding box center [683, 179] width 31 height 14
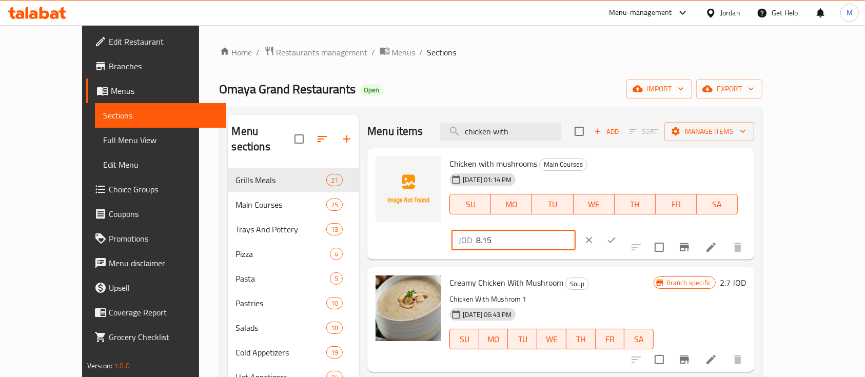
drag, startPoint x: 702, startPoint y: 165, endPoint x: 687, endPoint y: 168, distance: 15.3
click at [576, 230] on div "JOD 8.15 ​" at bounding box center [514, 240] width 124 height 21
type input "6.5"
click at [617, 235] on icon "ok" at bounding box center [612, 240] width 10 height 10
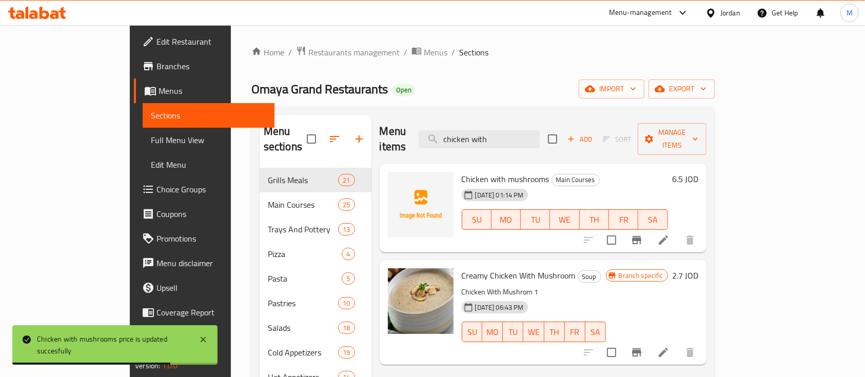
drag, startPoint x: 548, startPoint y: 132, endPoint x: 483, endPoint y: 148, distance: 66.5
click at [483, 148] on div "Menu items chicken with Add Sort Manage items Chicken with mushrooms Main Cours…" at bounding box center [539, 328] width 335 height 427
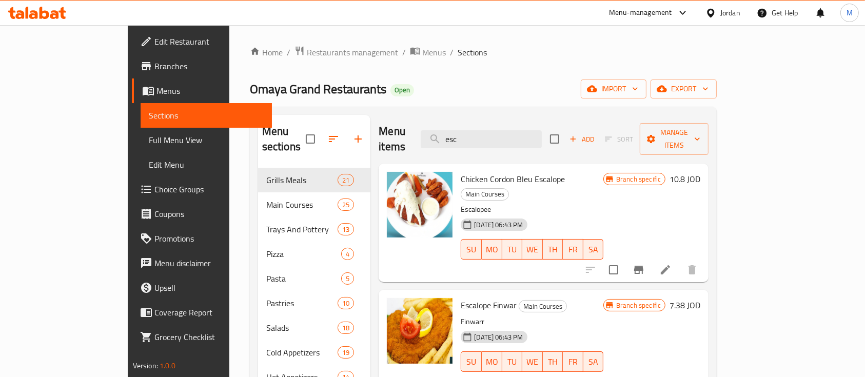
type input "esc"
click at [644, 377] on icon "Branch-specific-item" at bounding box center [638, 382] width 9 height 8
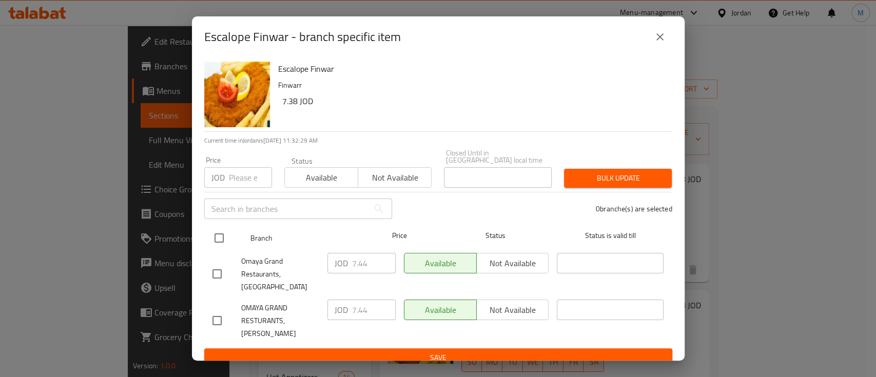
click at [225, 237] on input "checkbox" at bounding box center [219, 238] width 22 height 22
checkbox input "true"
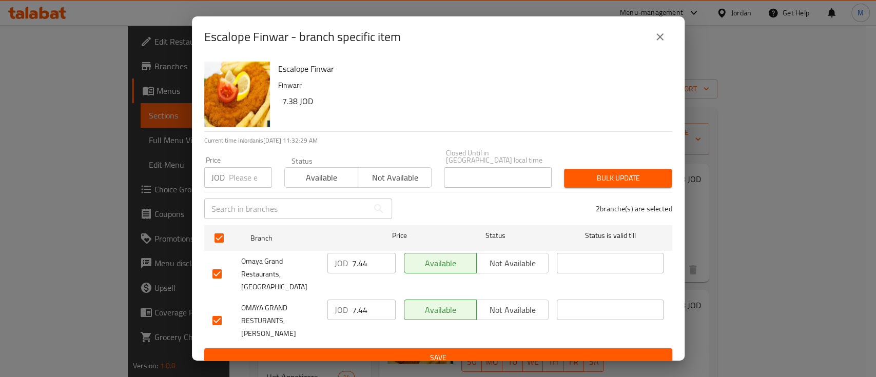
click at [246, 174] on input "number" at bounding box center [250, 177] width 43 height 21
type input "6.5"
click at [596, 183] on button "Bulk update" at bounding box center [618, 178] width 108 height 19
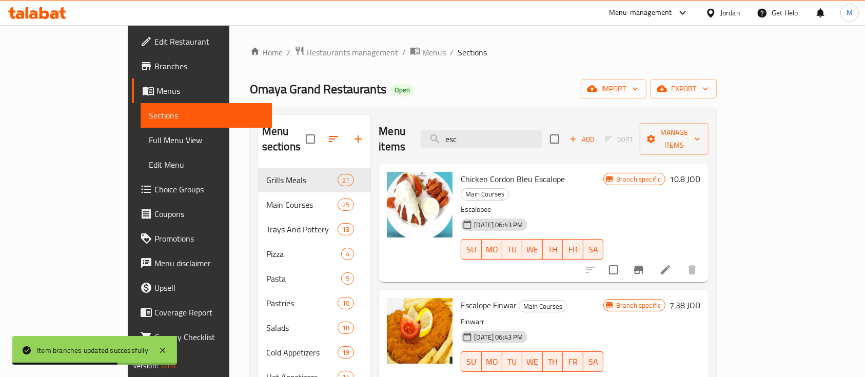
drag, startPoint x: 531, startPoint y: 135, endPoint x: 480, endPoint y: 145, distance: 51.8
click at [480, 145] on div "Menu items esc Add Sort Manage items" at bounding box center [544, 139] width 330 height 49
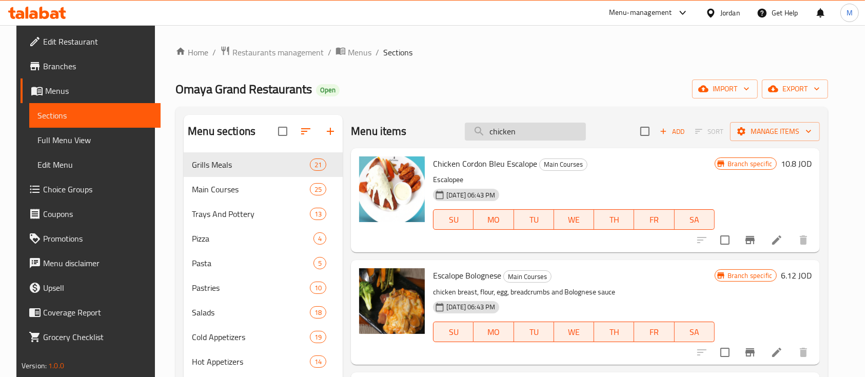
click at [530, 134] on input "chicken" at bounding box center [525, 132] width 121 height 18
drag, startPoint x: 530, startPoint y: 134, endPoint x: 470, endPoint y: 137, distance: 59.6
click at [470, 137] on input "chicken" at bounding box center [525, 132] width 121 height 18
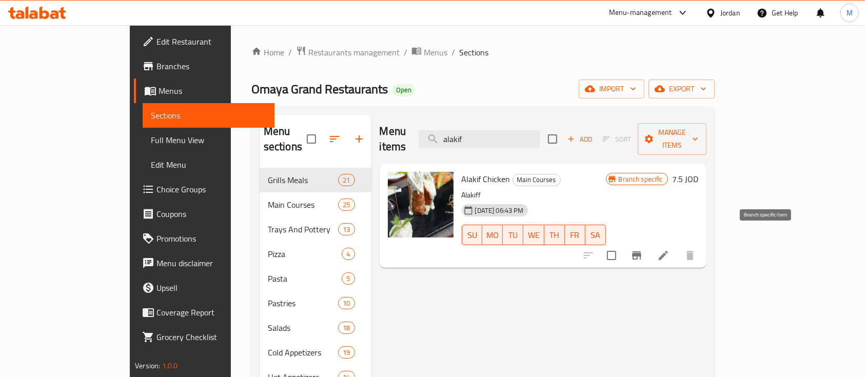
type input "alakif"
click at [649, 243] on button "Branch-specific-item" at bounding box center [637, 255] width 25 height 25
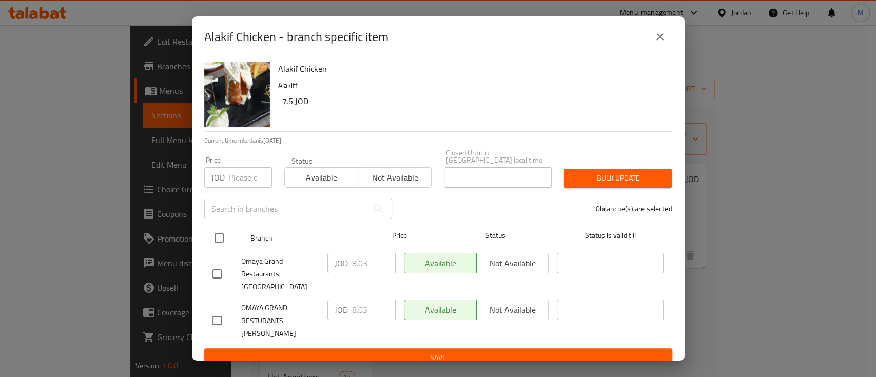
click at [215, 234] on input "checkbox" at bounding box center [219, 238] width 22 height 22
checkbox input "true"
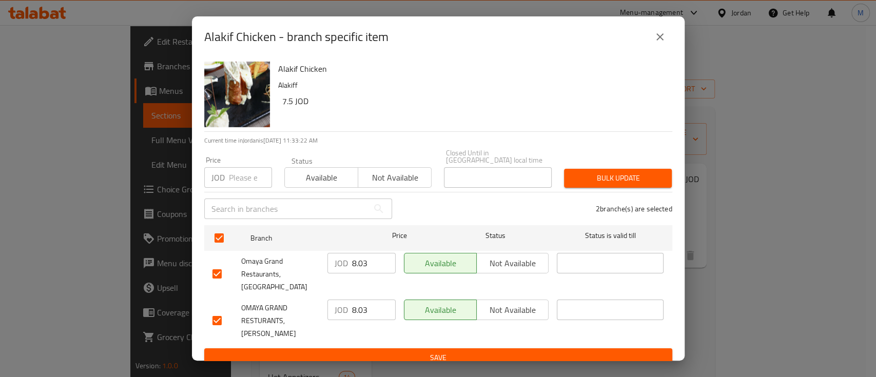
click at [237, 179] on input "number" at bounding box center [250, 177] width 43 height 21
type input "7"
click at [597, 172] on span "Bulk update" at bounding box center [617, 178] width 91 height 13
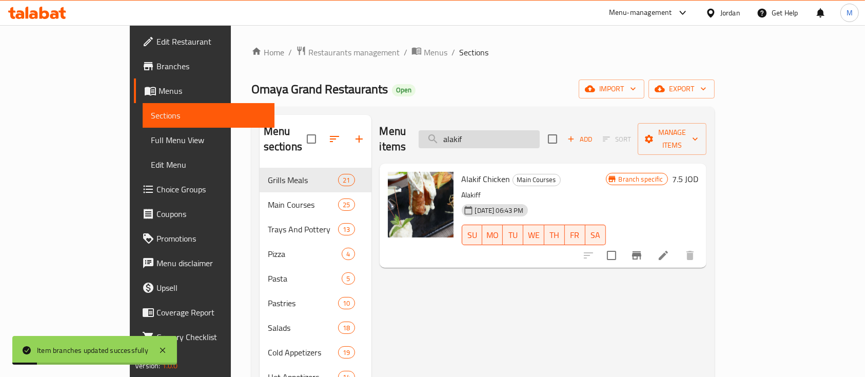
drag, startPoint x: 531, startPoint y: 133, endPoint x: 474, endPoint y: 137, distance: 57.1
click at [474, 137] on input "alakif" at bounding box center [479, 139] width 121 height 18
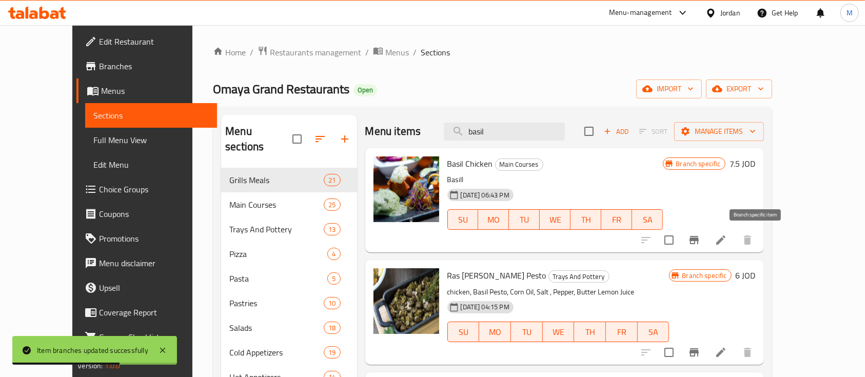
type input "basil"
click at [701, 236] on icon "Branch-specific-item" at bounding box center [694, 240] width 12 height 12
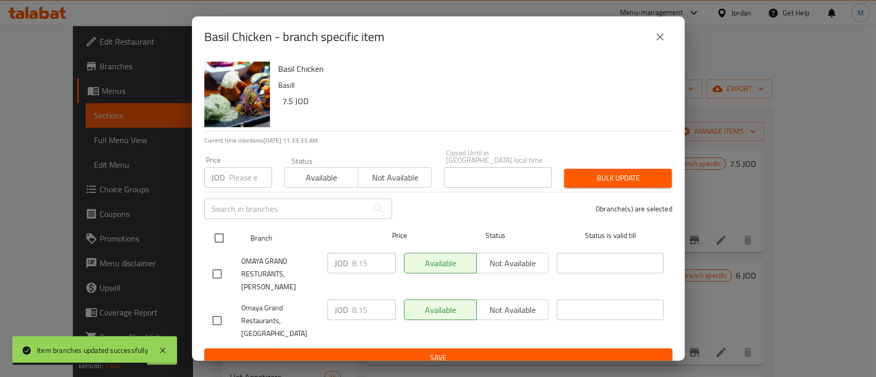
click at [218, 235] on input "checkbox" at bounding box center [219, 238] width 22 height 22
checkbox input "true"
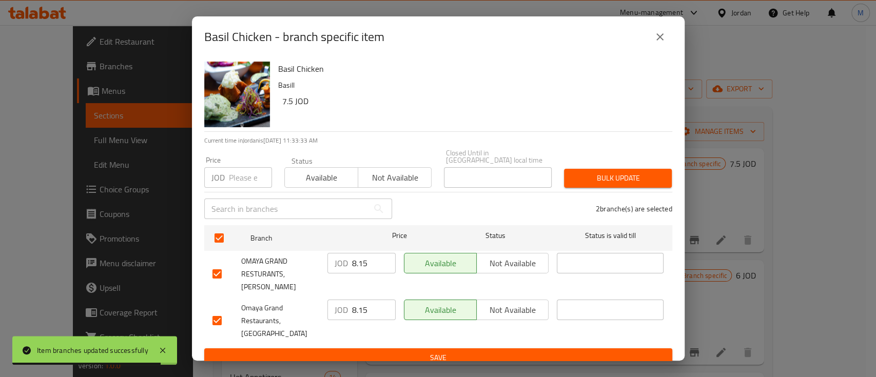
click at [234, 186] on div "Price JOD Price" at bounding box center [238, 172] width 80 height 44
click at [236, 170] on input "number" at bounding box center [250, 177] width 43 height 21
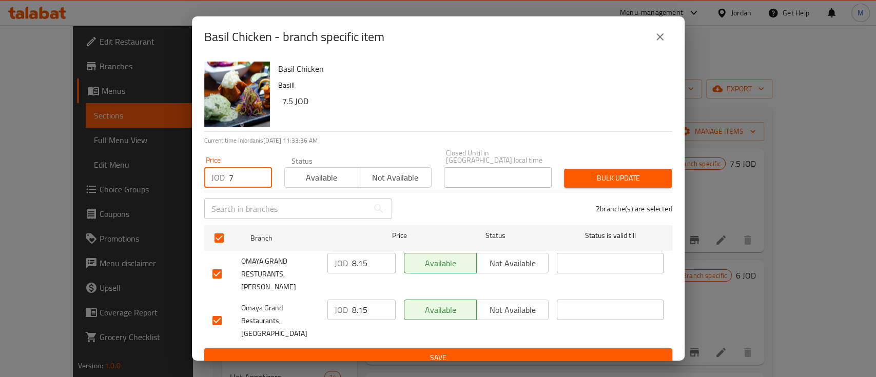
type input "7"
click at [609, 172] on span "Bulk update" at bounding box center [617, 178] width 91 height 13
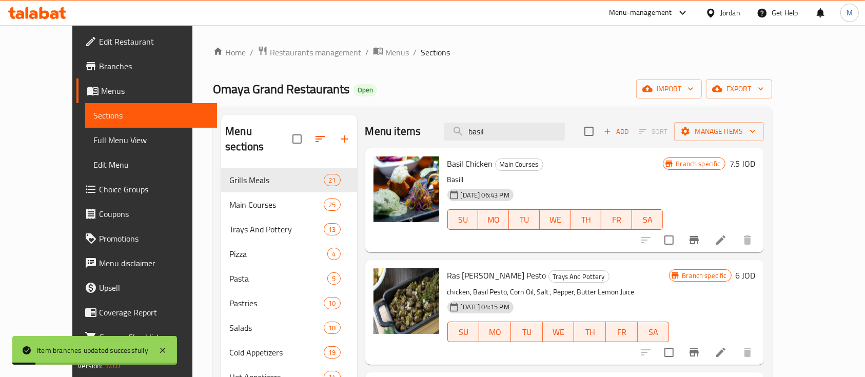
drag, startPoint x: 515, startPoint y: 133, endPoint x: 457, endPoint y: 139, distance: 58.2
click at [457, 139] on div "Menu items basil Add Sort Manage items" at bounding box center [564, 131] width 399 height 33
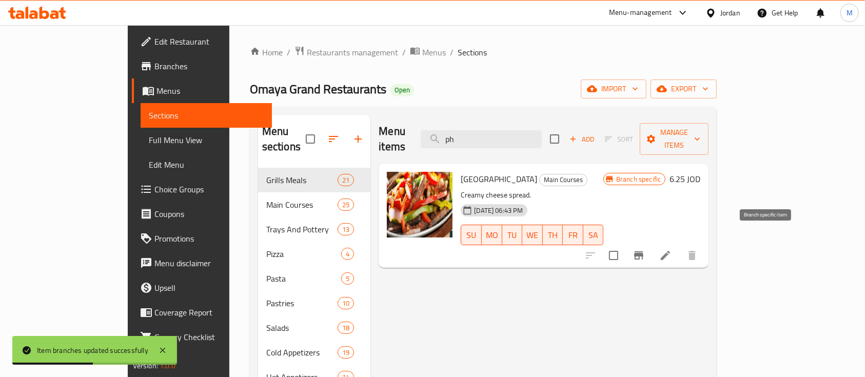
type input "ph"
click at [651, 244] on button "Branch-specific-item" at bounding box center [639, 255] width 25 height 25
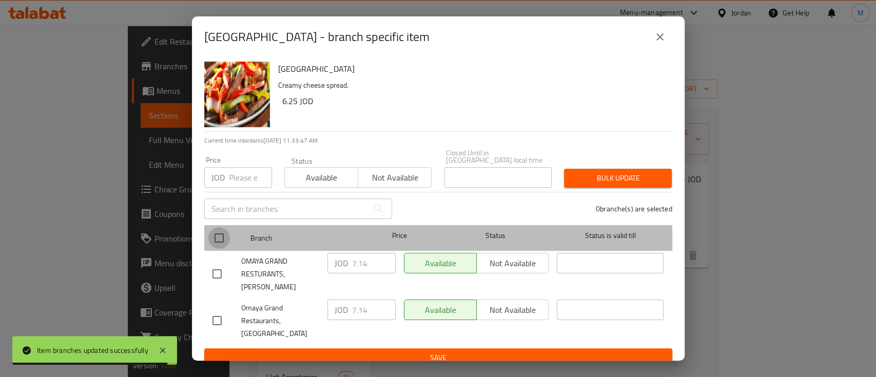
click at [219, 242] on input "checkbox" at bounding box center [219, 238] width 22 height 22
checkbox input "true"
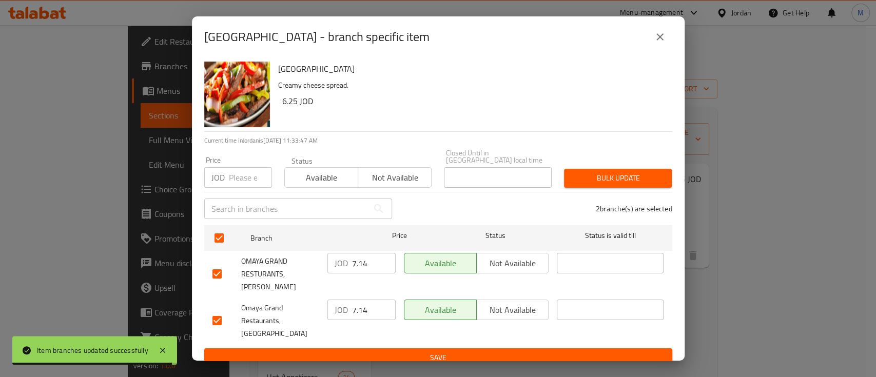
click at [237, 179] on input "number" at bounding box center [250, 177] width 43 height 21
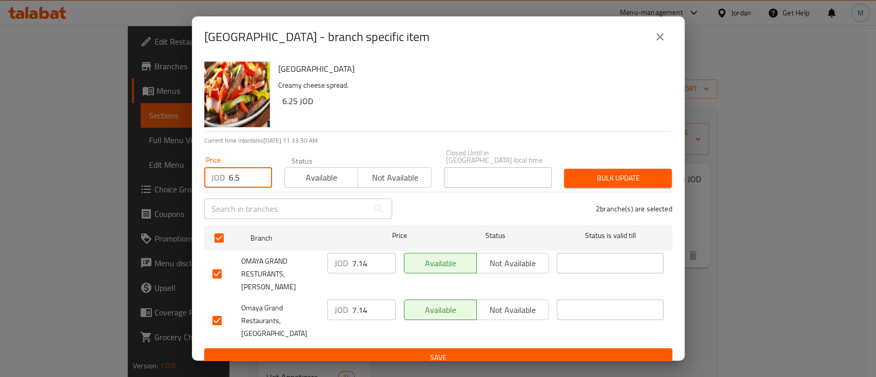
type input "6.5"
click at [595, 176] on span "Bulk update" at bounding box center [617, 178] width 91 height 13
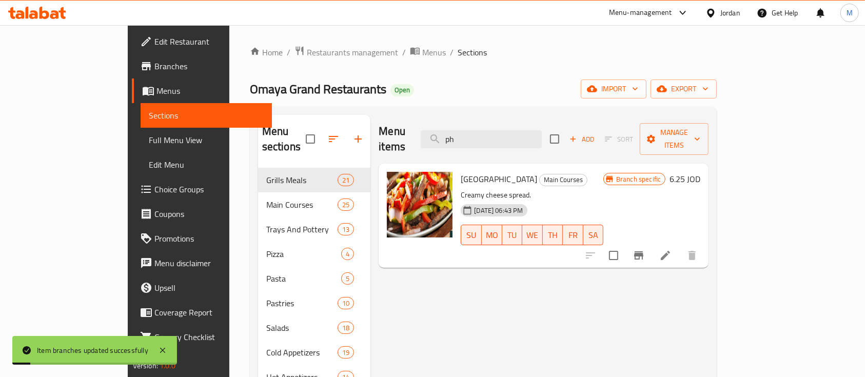
drag, startPoint x: 573, startPoint y: 135, endPoint x: 436, endPoint y: 134, distance: 137.6
click at [436, 134] on div "Menu items ph Add Sort Manage items" at bounding box center [544, 139] width 330 height 49
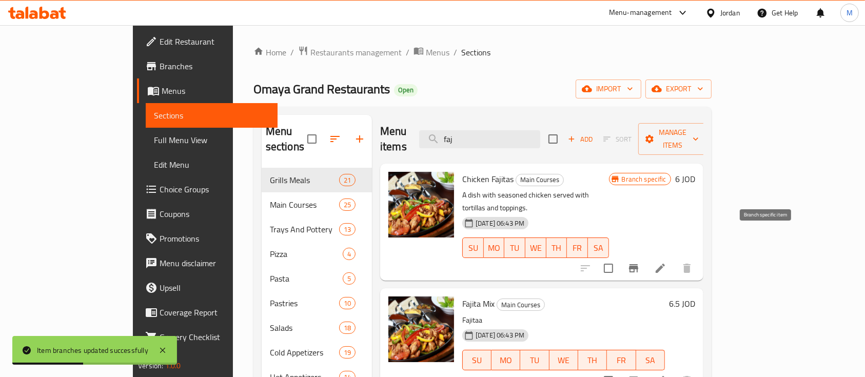
type input "faj"
click at [638, 264] on icon "Branch-specific-item" at bounding box center [633, 268] width 9 height 8
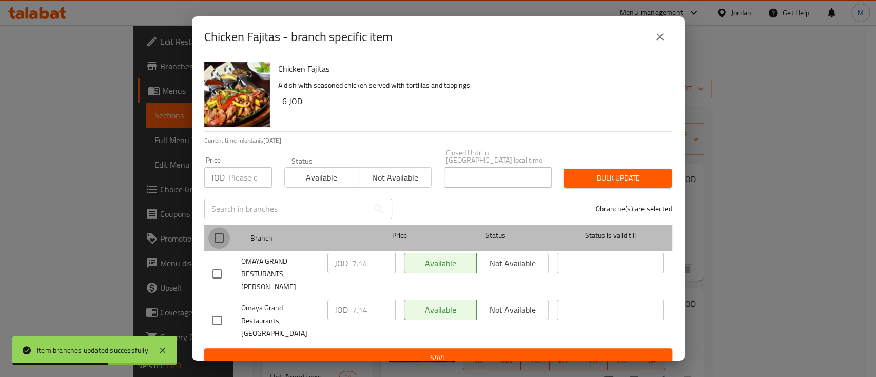
click at [209, 237] on input "checkbox" at bounding box center [219, 238] width 22 height 22
checkbox input "true"
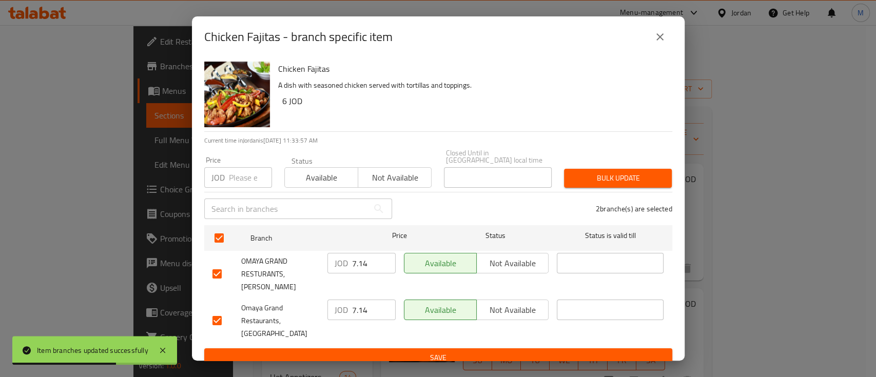
click at [234, 176] on input "number" at bounding box center [250, 177] width 43 height 21
type input "6.5"
click at [617, 177] on span "Bulk update" at bounding box center [617, 178] width 91 height 13
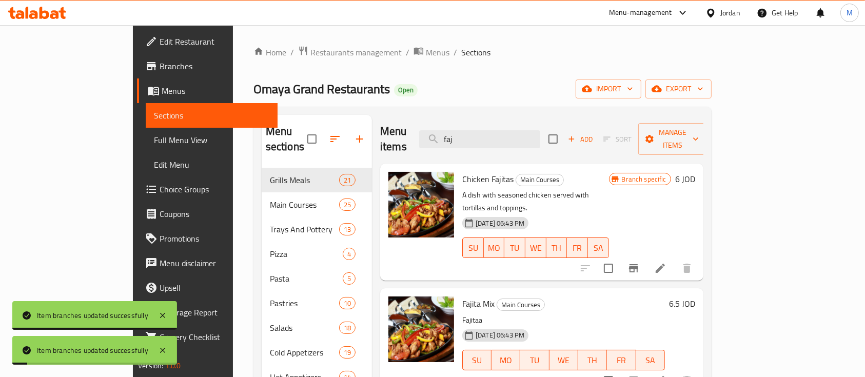
drag, startPoint x: 515, startPoint y: 128, endPoint x: 440, endPoint y: 130, distance: 75.5
click at [440, 130] on div "Menu items faj Add Sort Manage items" at bounding box center [541, 139] width 323 height 49
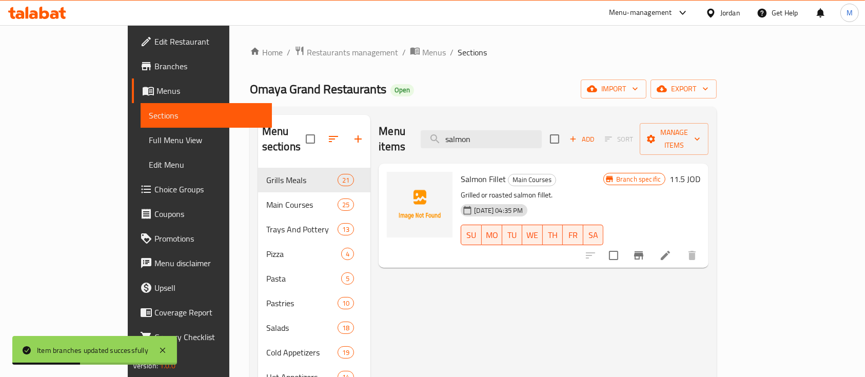
type input "salmon"
click at [645, 249] on icon "Branch-specific-item" at bounding box center [639, 255] width 12 height 12
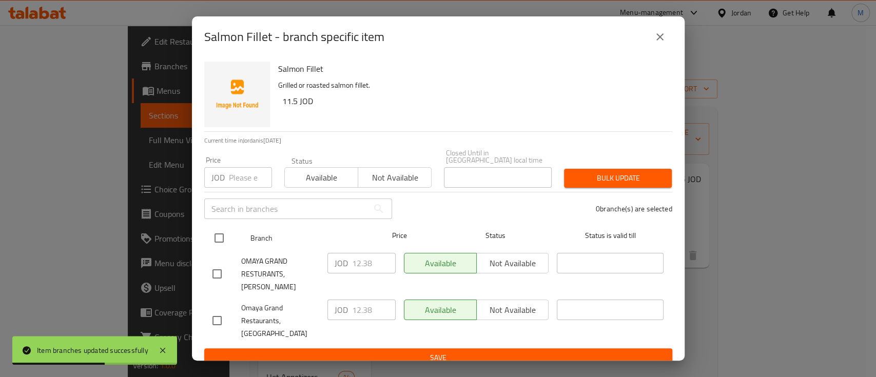
click at [220, 241] on input "checkbox" at bounding box center [219, 238] width 22 height 22
checkbox input "true"
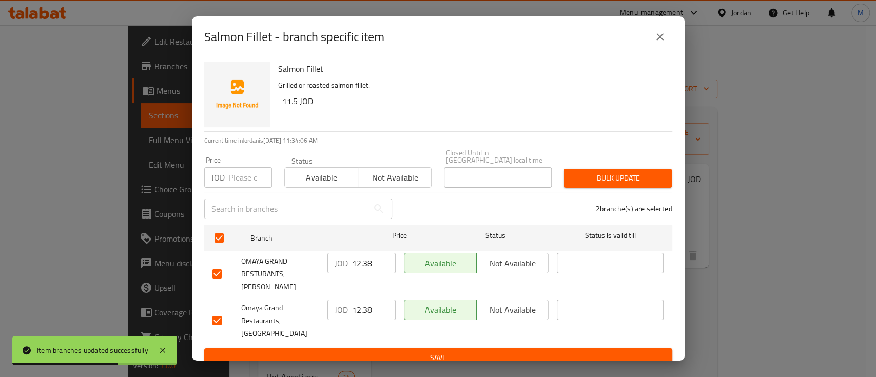
click at [240, 179] on input "number" at bounding box center [250, 177] width 43 height 21
type input "11"
click at [595, 172] on span "Bulk update" at bounding box center [617, 178] width 91 height 13
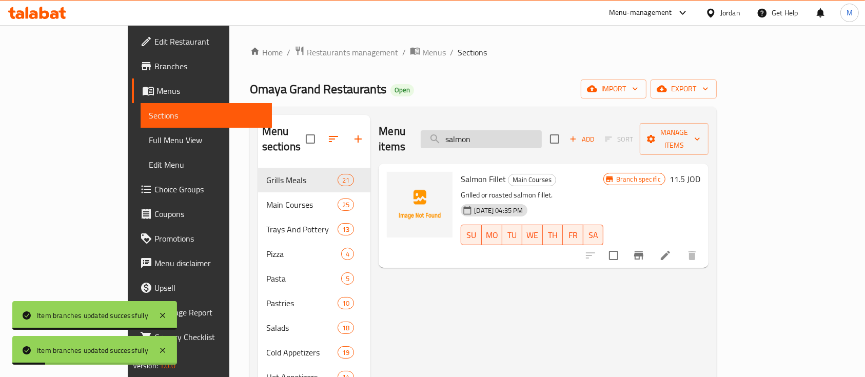
drag, startPoint x: 535, startPoint y: 131, endPoint x: 489, endPoint y: 137, distance: 46.6
click at [489, 137] on input "salmon" at bounding box center [481, 139] width 121 height 18
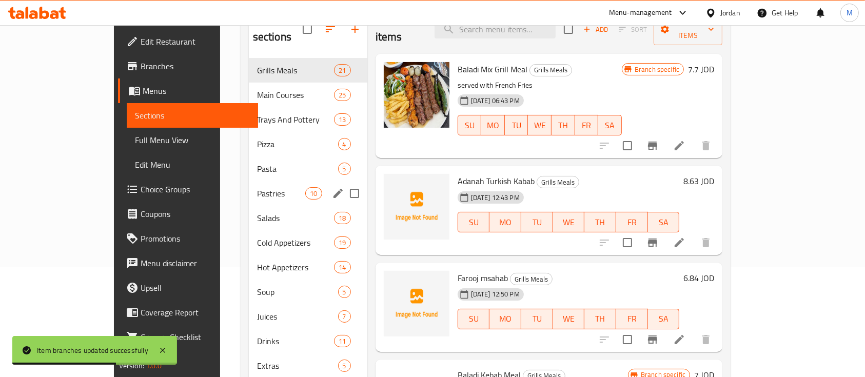
scroll to position [177, 0]
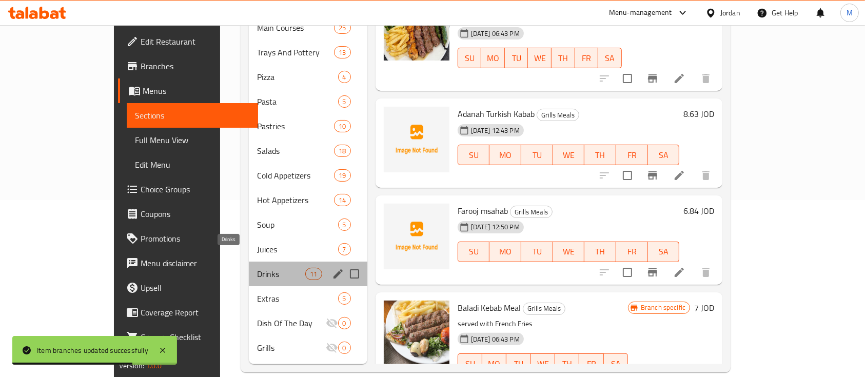
click at [257, 268] on span "Drinks" at bounding box center [281, 274] width 49 height 12
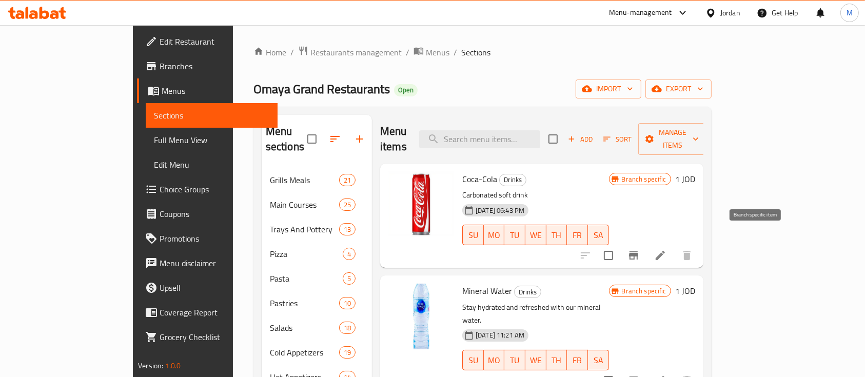
click at [640, 249] on icon "Branch-specific-item" at bounding box center [634, 255] width 12 height 12
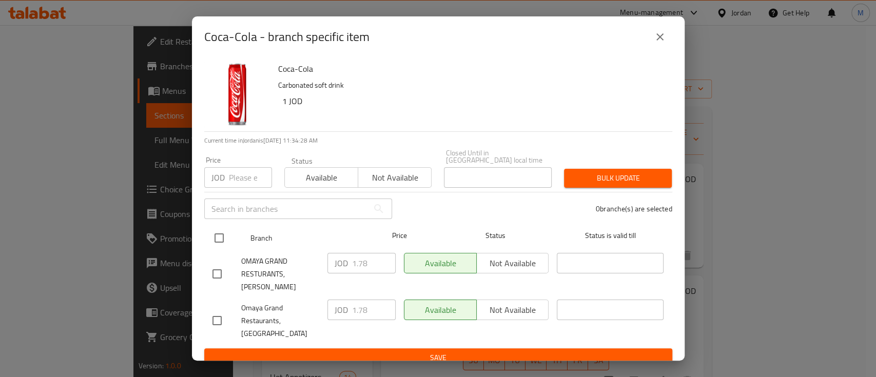
click at [224, 236] on input "checkbox" at bounding box center [219, 238] width 22 height 22
checkbox input "true"
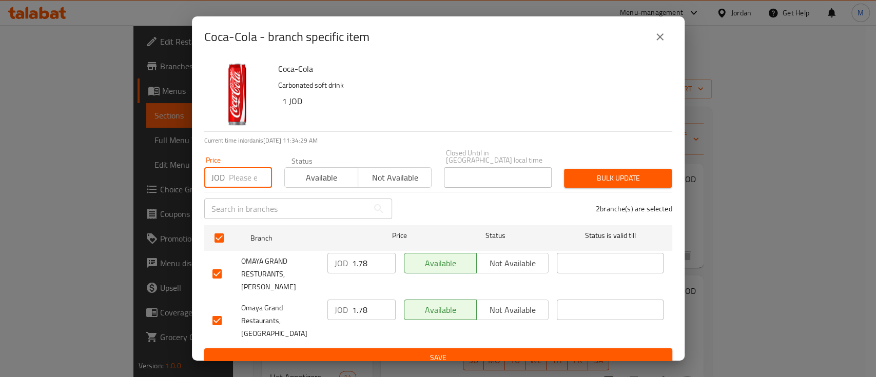
click at [237, 168] on input "number" at bounding box center [250, 177] width 43 height 21
type input "0.6"
click at [652, 176] on span "Bulk update" at bounding box center [617, 178] width 91 height 13
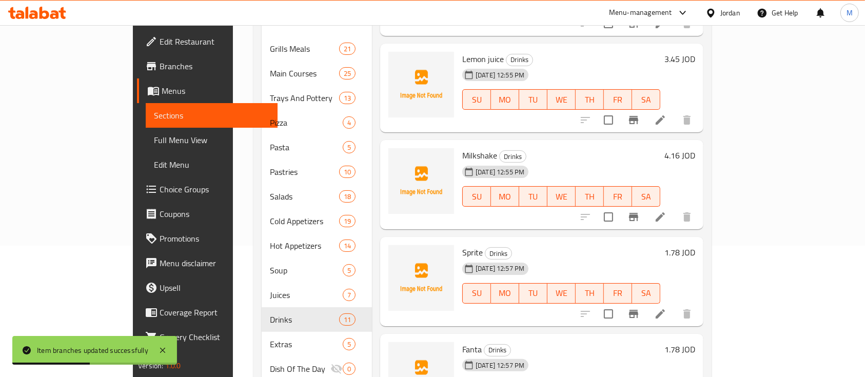
scroll to position [177, 0]
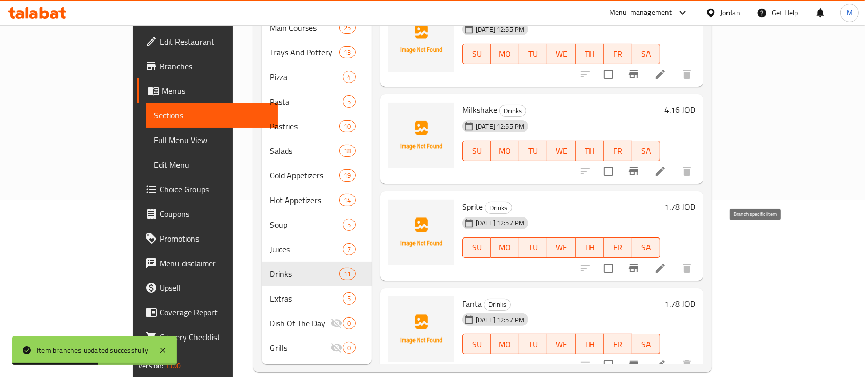
click at [640, 262] on icon "Branch-specific-item" at bounding box center [634, 268] width 12 height 12
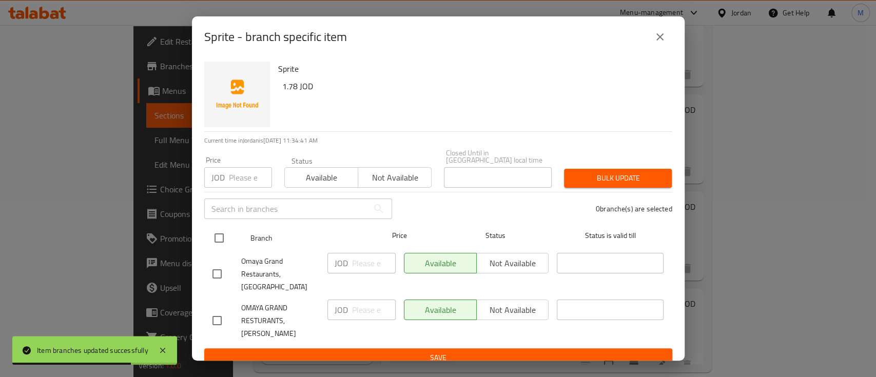
click at [222, 231] on input "checkbox" at bounding box center [219, 238] width 22 height 22
checkbox input "true"
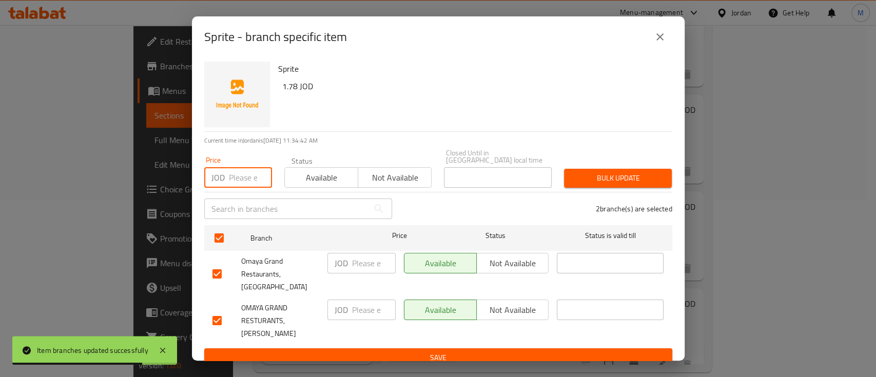
click at [235, 179] on input "number" at bounding box center [250, 177] width 43 height 21
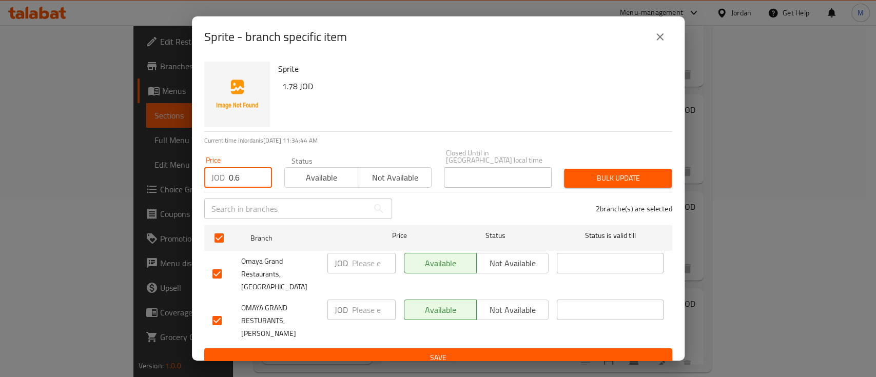
type input "0.6"
click at [602, 172] on span "Bulk update" at bounding box center [617, 178] width 91 height 13
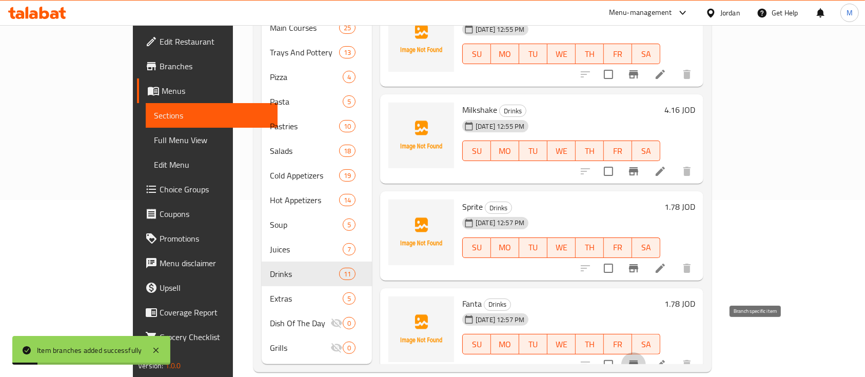
click at [638, 361] on icon "Branch-specific-item" at bounding box center [633, 365] width 9 height 8
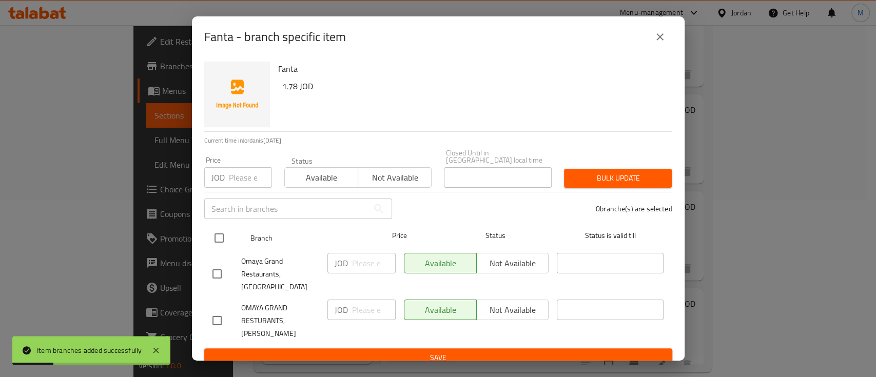
click at [222, 236] on input "checkbox" at bounding box center [219, 238] width 22 height 22
checkbox input "true"
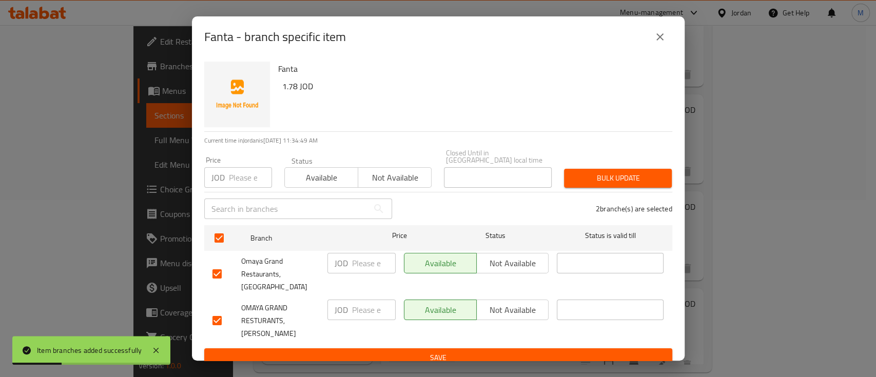
click at [231, 167] on input "number" at bounding box center [250, 177] width 43 height 21
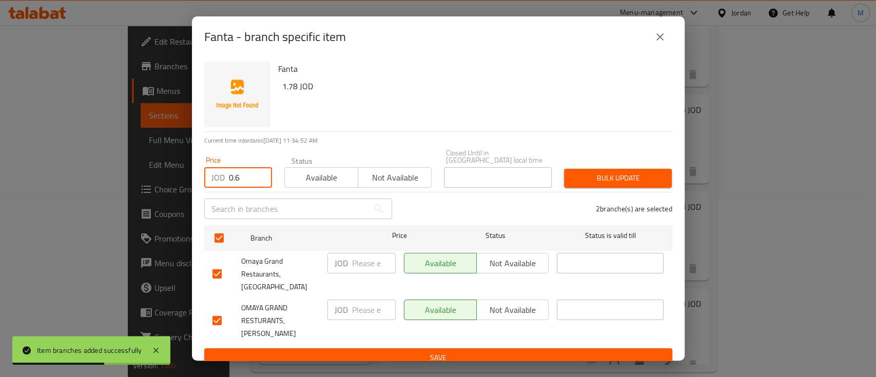
type input "0.6"
click at [592, 169] on button "Bulk update" at bounding box center [618, 178] width 108 height 19
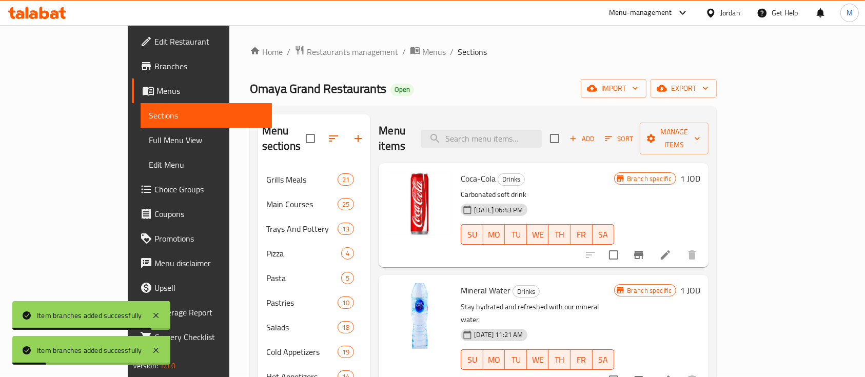
scroll to position [0, 0]
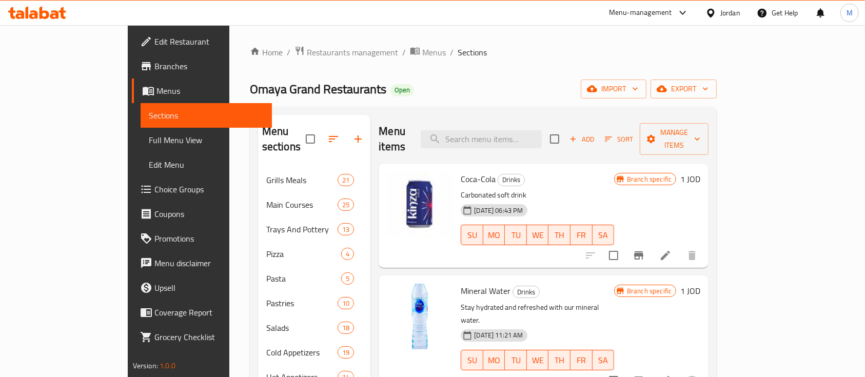
drag, startPoint x: 495, startPoint y: 67, endPoint x: 460, endPoint y: 2, distance: 73.7
click at [494, 66] on div "Home / Restaurants management / Menus / Sections Omaya Grand Restaurants Open i…" at bounding box center [484, 298] width 468 height 504
